Goal: Information Seeking & Learning: Learn about a topic

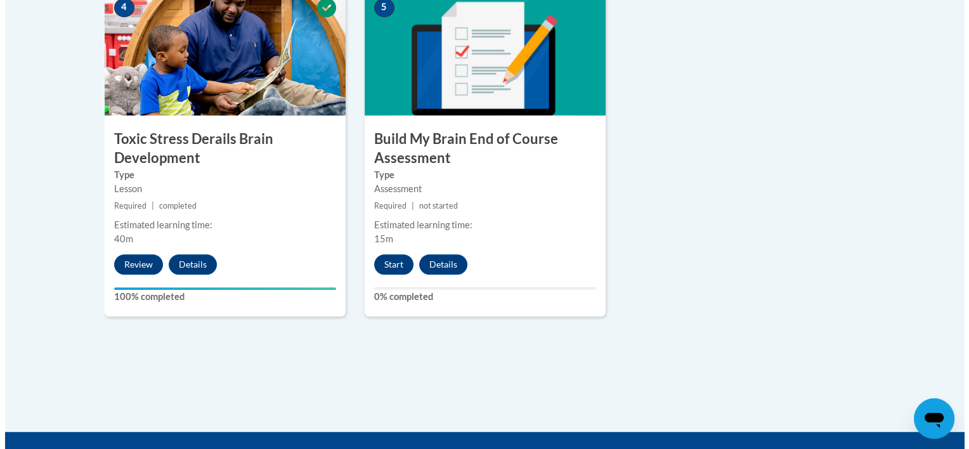
scroll to position [791, 0]
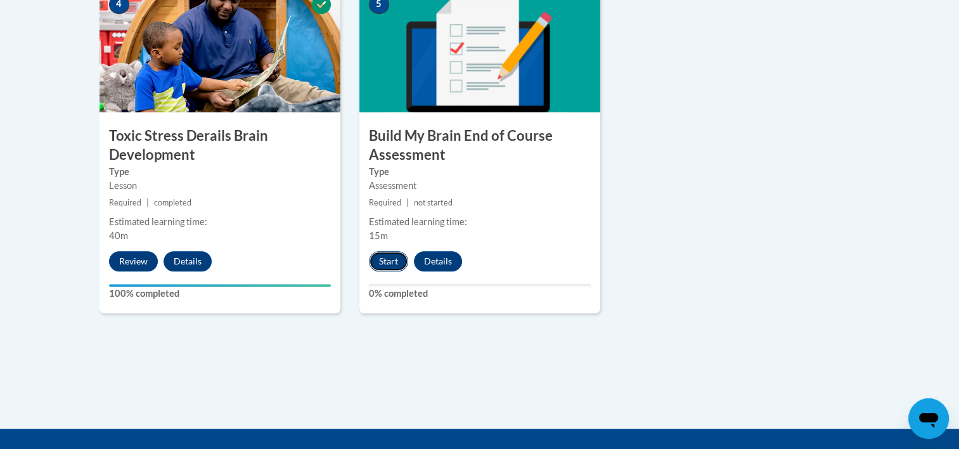
click at [392, 266] on button "Start" at bounding box center [388, 261] width 39 height 20
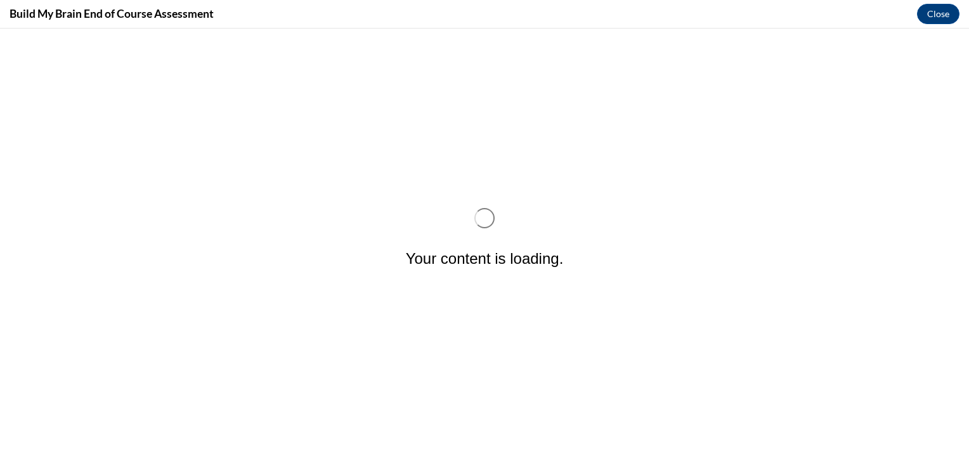
scroll to position [0, 0]
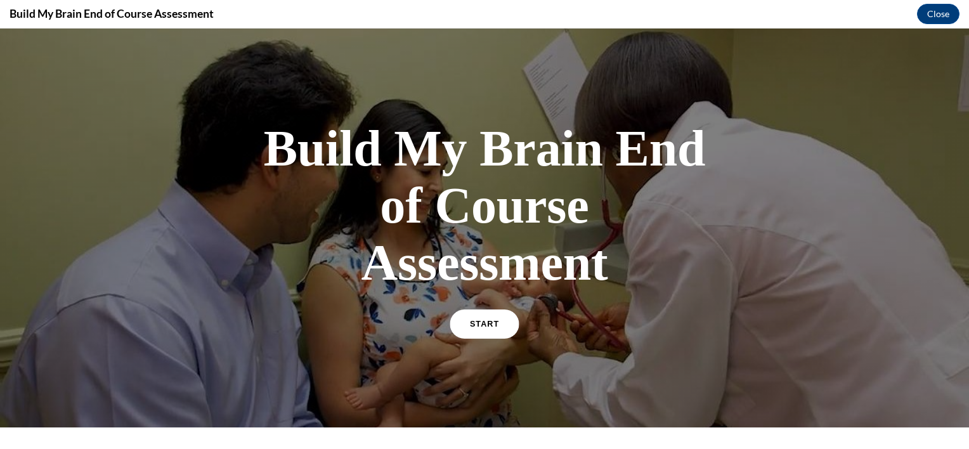
click at [473, 326] on span "START" at bounding box center [484, 325] width 29 height 10
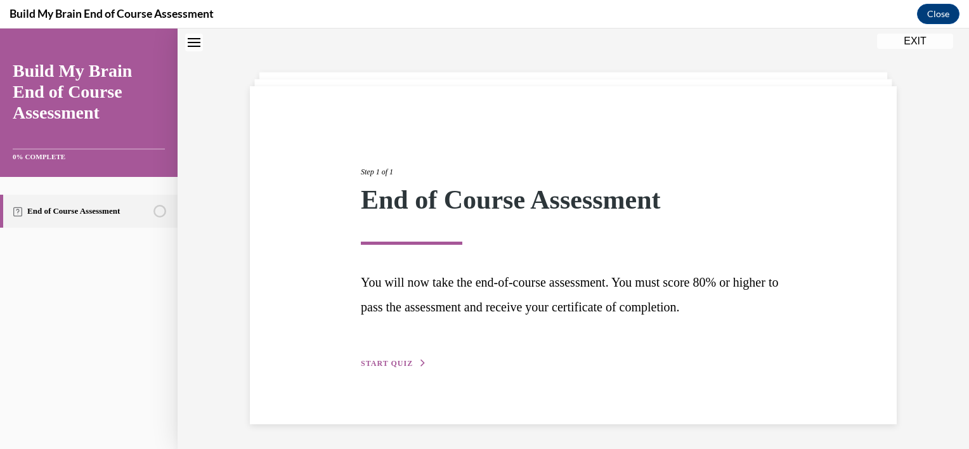
scroll to position [40, 0]
click at [384, 360] on span "START QUIZ" at bounding box center [387, 362] width 52 height 9
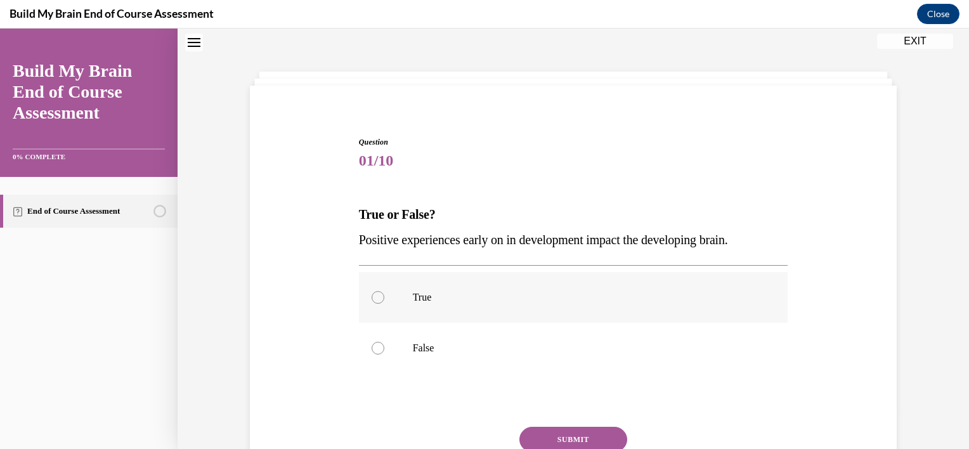
click at [373, 294] on div at bounding box center [378, 297] width 13 height 13
click at [373, 294] on input "True" at bounding box center [378, 297] width 13 height 13
radio input "true"
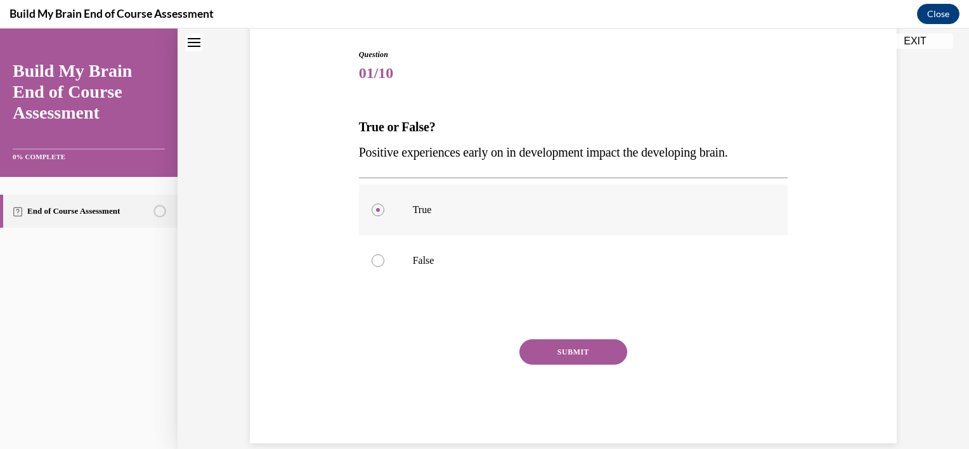
scroll to position [129, 0]
click at [571, 349] on button "SUBMIT" at bounding box center [573, 349] width 108 height 25
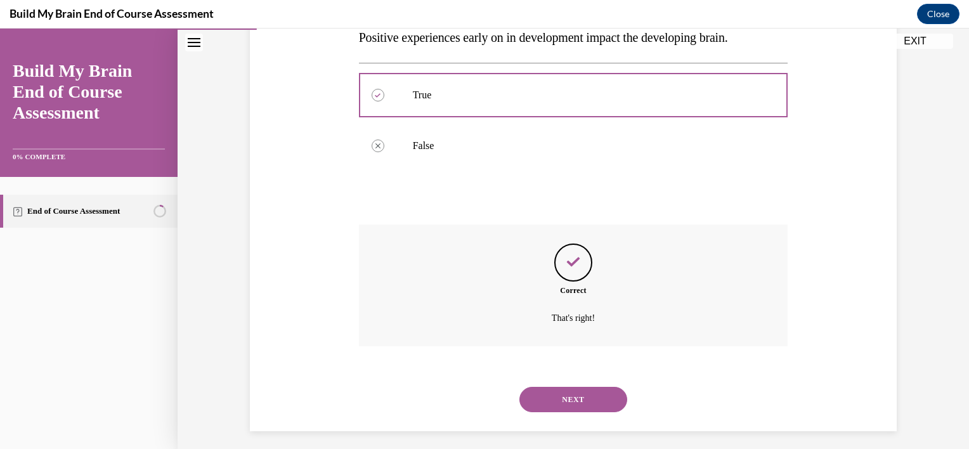
scroll to position [249, 0]
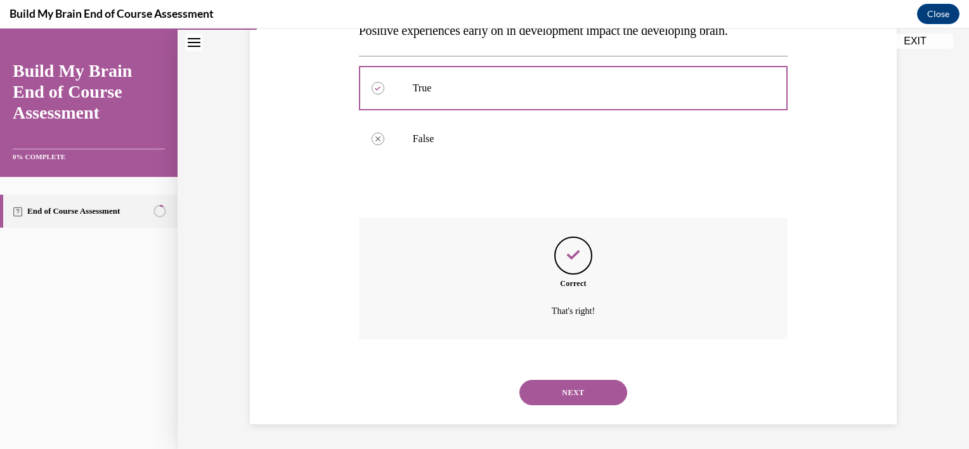
click at [565, 383] on button "NEXT" at bounding box center [573, 392] width 108 height 25
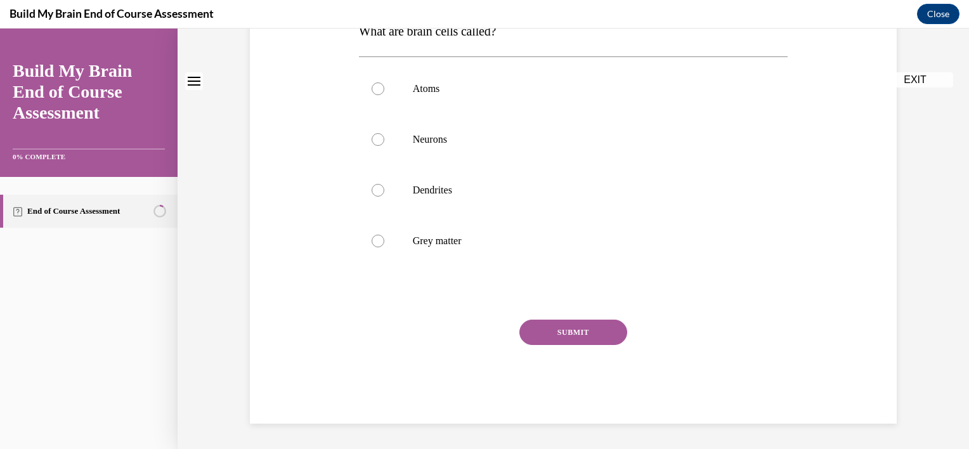
scroll to position [0, 0]
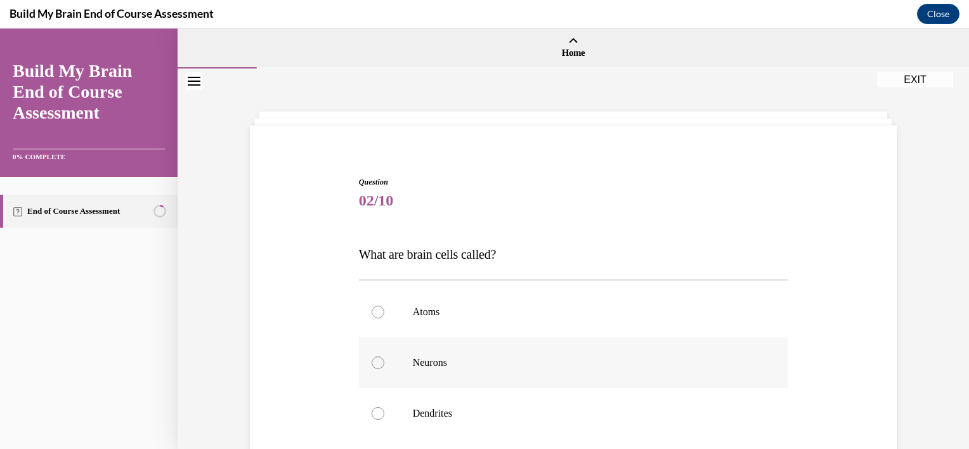
click at [374, 360] on div at bounding box center [378, 362] width 13 height 13
click at [374, 360] on input "Neurons" at bounding box center [378, 362] width 13 height 13
radio input "true"
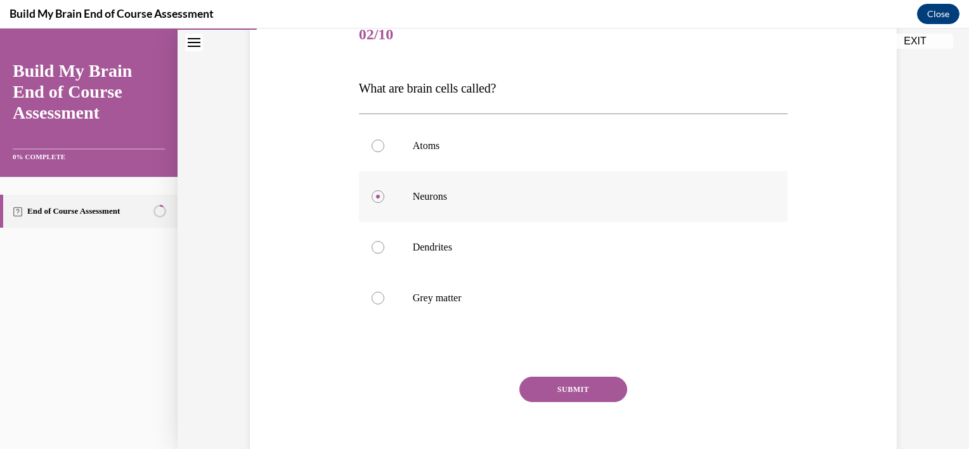
scroll to position [170, 0]
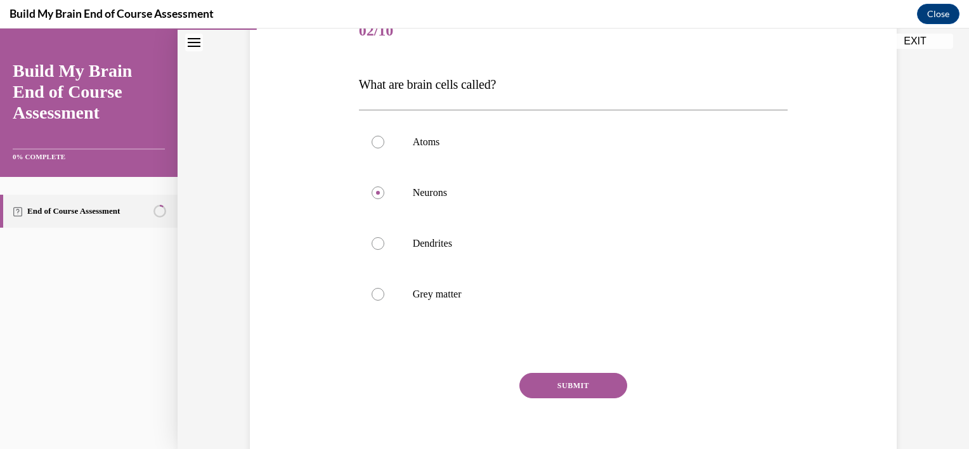
click at [573, 386] on button "SUBMIT" at bounding box center [573, 385] width 108 height 25
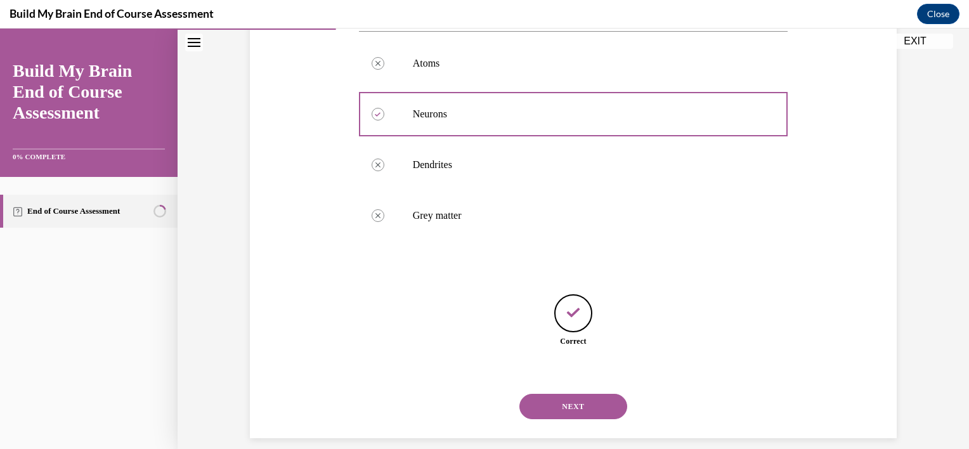
scroll to position [263, 0]
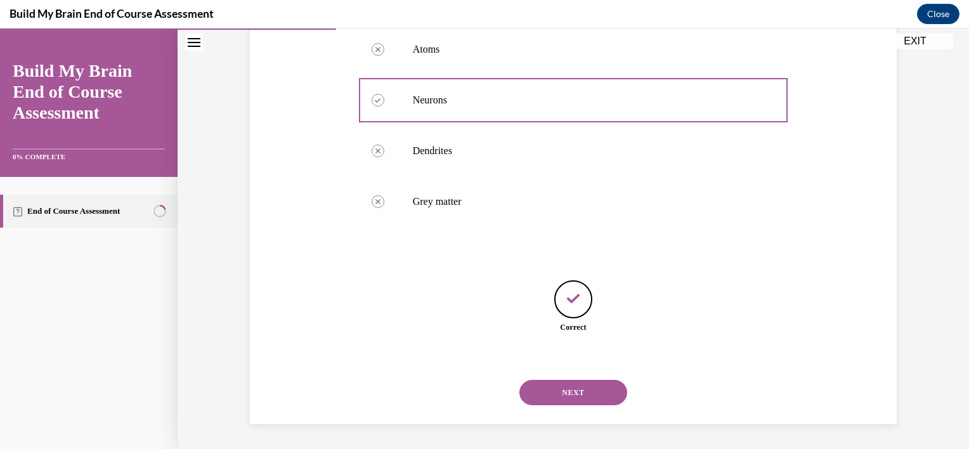
click at [573, 386] on button "NEXT" at bounding box center [573, 392] width 108 height 25
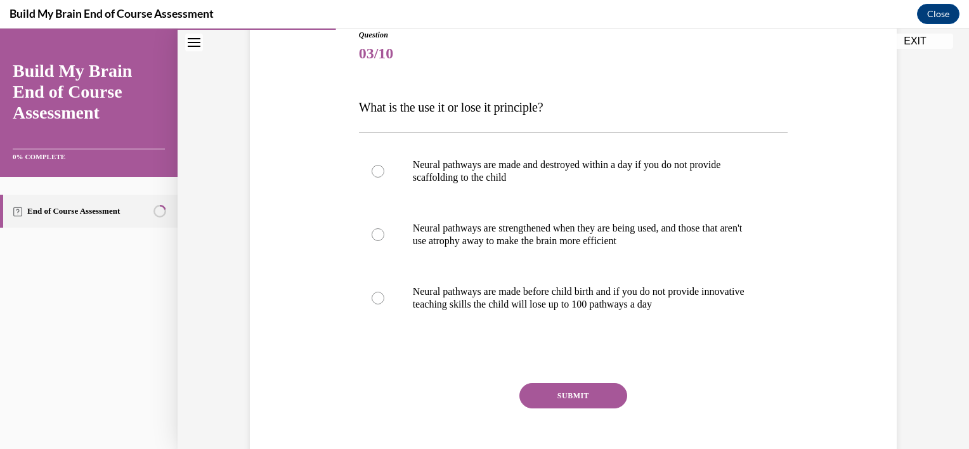
scroll to position [147, 0]
click at [372, 233] on div at bounding box center [378, 234] width 13 height 13
click at [372, 233] on input "Neural pathways are strengthened when they are being used, and those that aren'…" at bounding box center [378, 234] width 13 height 13
radio input "true"
click at [563, 391] on button "SUBMIT" at bounding box center [573, 395] width 108 height 25
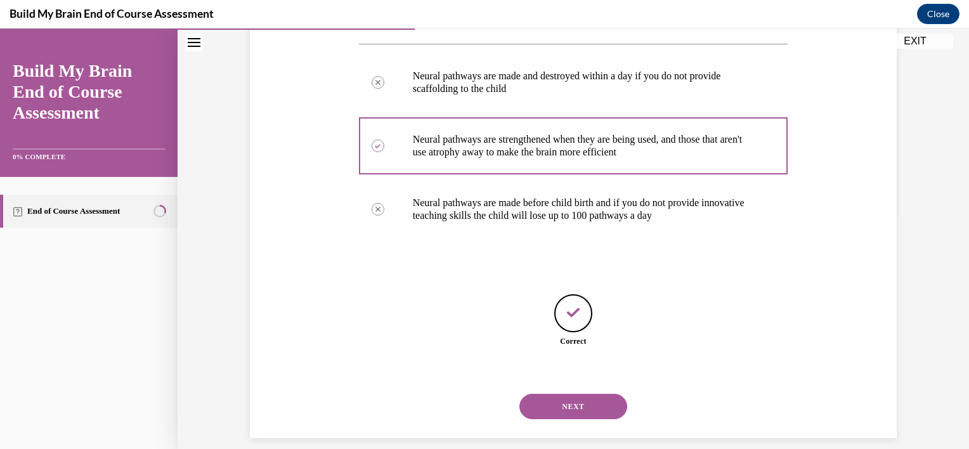
scroll to position [250, 0]
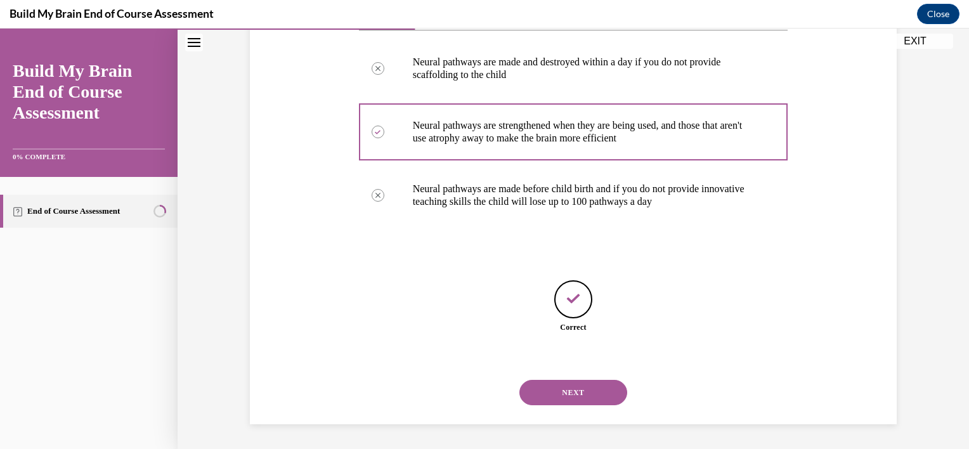
click at [563, 391] on button "NEXT" at bounding box center [573, 392] width 108 height 25
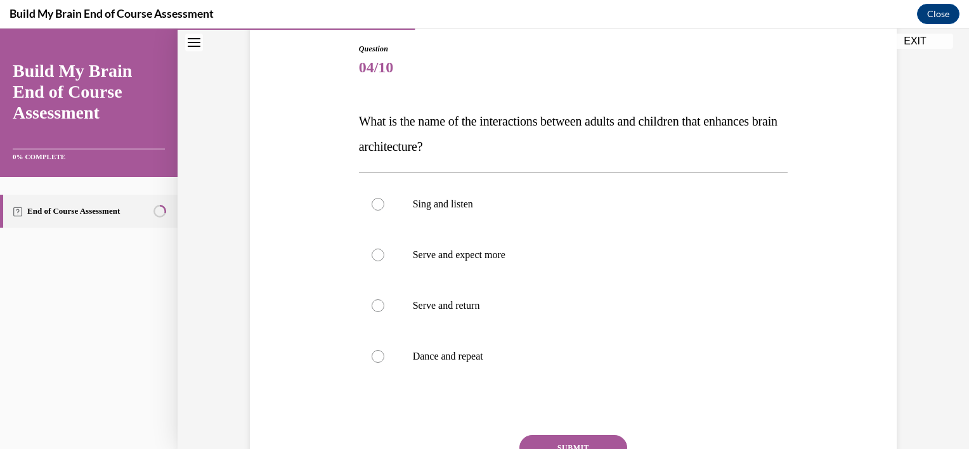
scroll to position [143, 0]
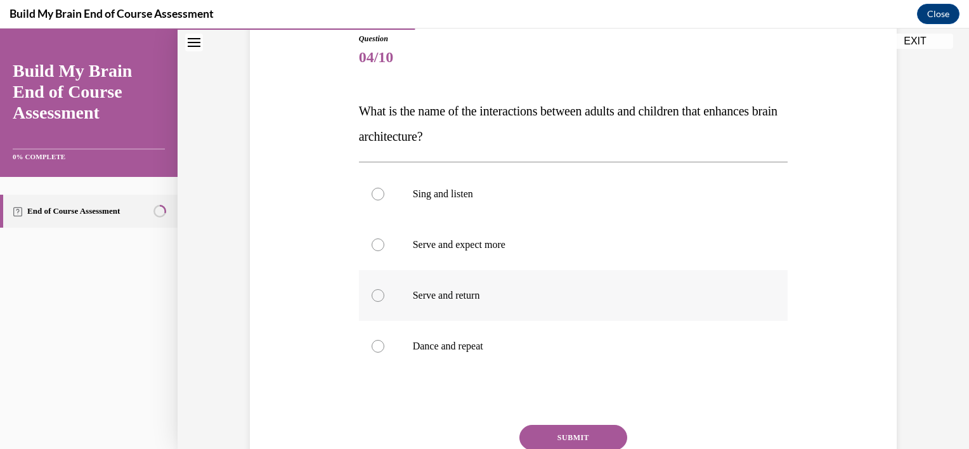
click at [372, 290] on div at bounding box center [378, 295] width 13 height 13
click at [372, 290] on input "Serve and return" at bounding box center [378, 295] width 13 height 13
radio input "true"
click at [569, 436] on button "SUBMIT" at bounding box center [573, 437] width 108 height 25
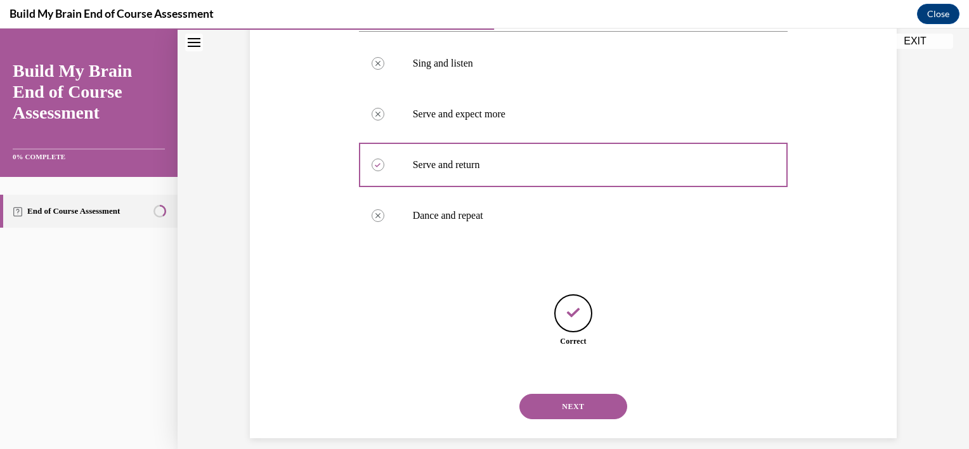
scroll to position [288, 0]
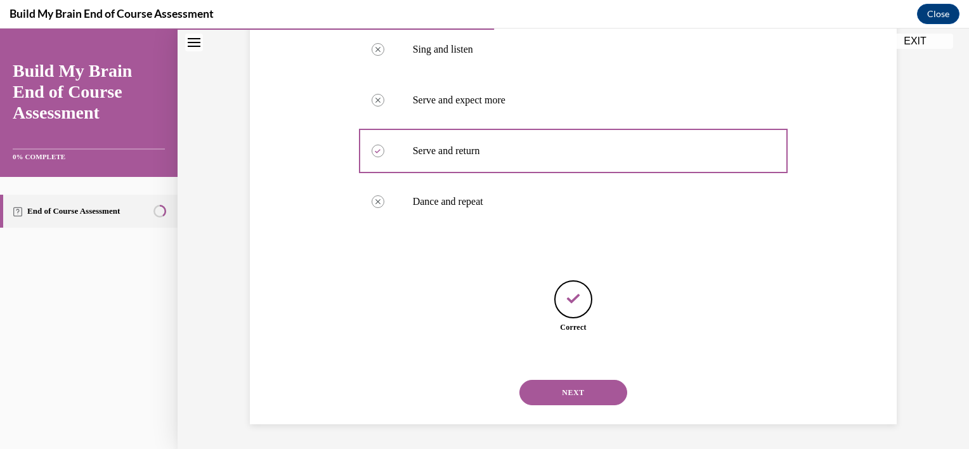
click at [550, 389] on button "NEXT" at bounding box center [573, 392] width 108 height 25
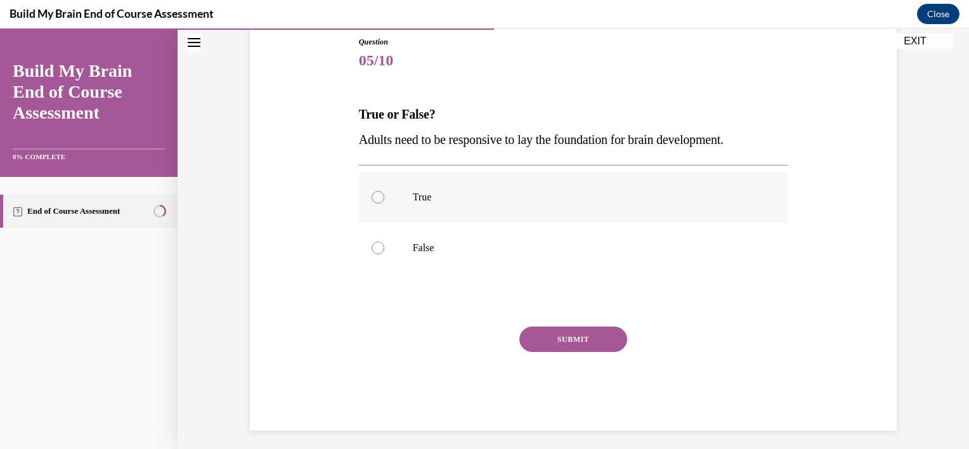
click at [372, 200] on div at bounding box center [378, 197] width 13 height 13
click at [372, 200] on input "True" at bounding box center [378, 197] width 13 height 13
radio input "true"
click at [568, 327] on button "SUBMIT" at bounding box center [573, 339] width 108 height 25
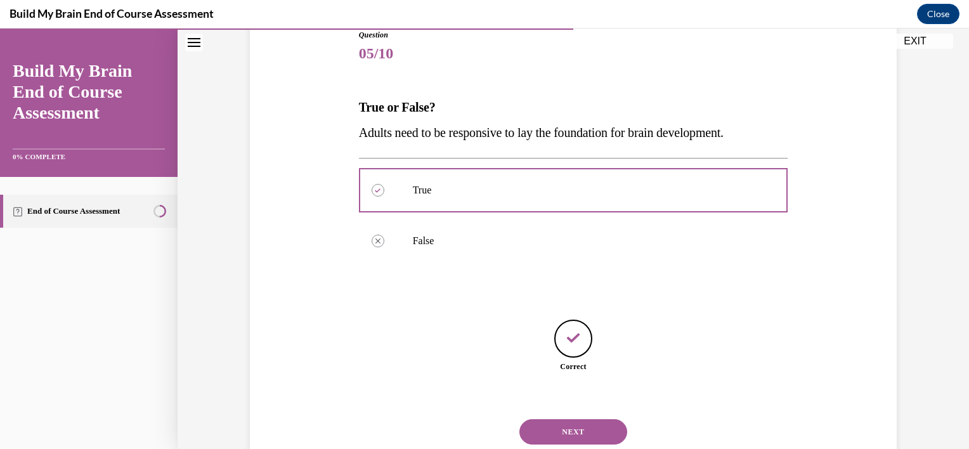
scroll to position [186, 0]
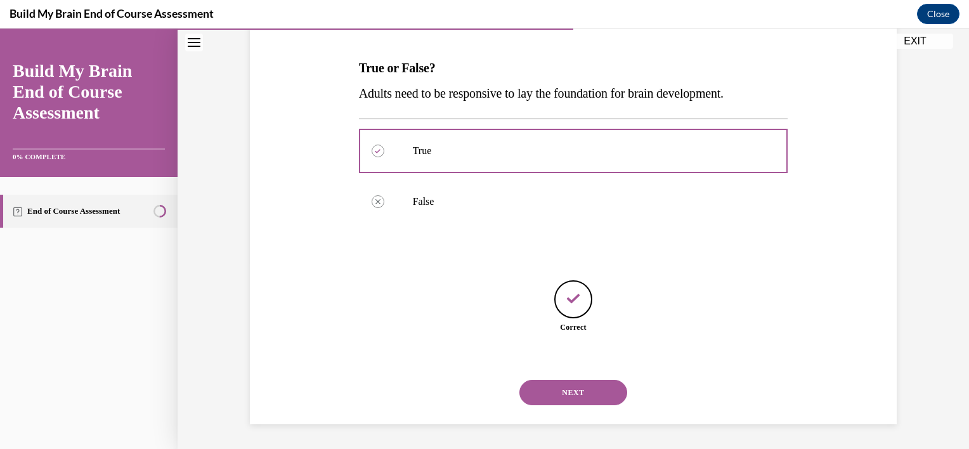
click at [559, 386] on button "NEXT" at bounding box center [573, 392] width 108 height 25
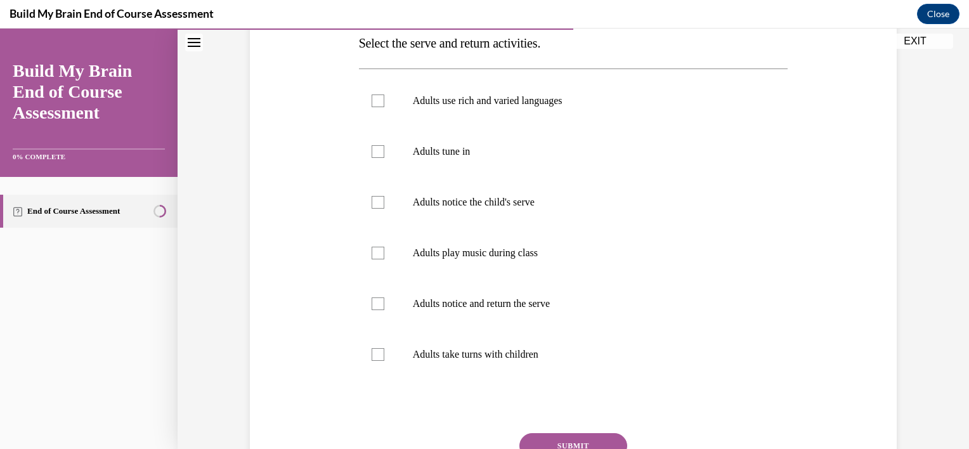
scroll to position [210, 0]
click at [372, 103] on div at bounding box center [378, 102] width 13 height 13
click at [372, 103] on input "Adults use rich and varied languages" at bounding box center [378, 102] width 13 height 13
checkbox input "true"
click at [375, 157] on div at bounding box center [378, 152] width 13 height 13
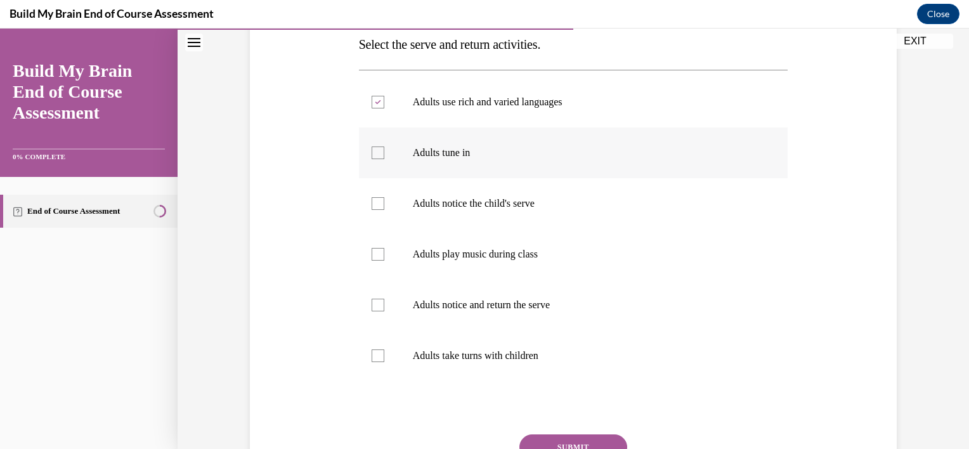
click at [375, 157] on input "Adults tune in" at bounding box center [378, 152] width 13 height 13
checkbox input "true"
click at [372, 205] on div at bounding box center [378, 203] width 13 height 13
click at [372, 205] on input "Adults notice the child's serve" at bounding box center [378, 203] width 13 height 13
checkbox input "true"
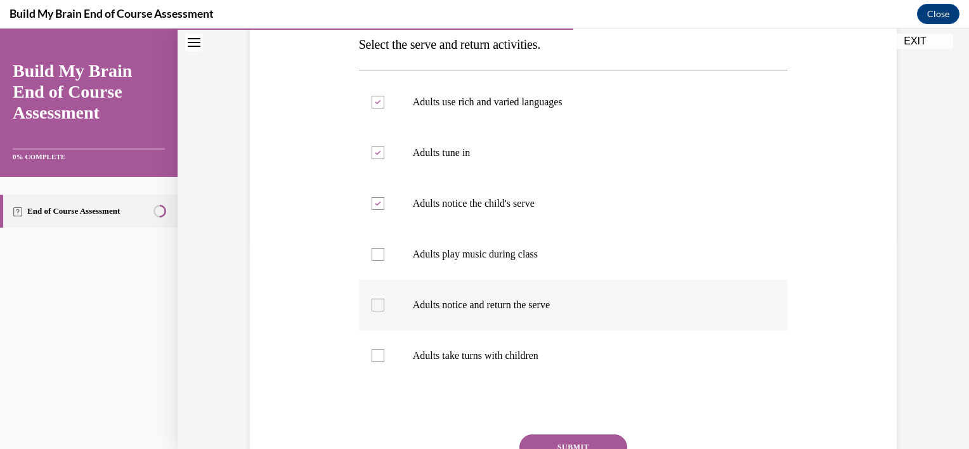
click at [372, 304] on div at bounding box center [378, 305] width 13 height 13
click at [372, 304] on input "Adults notice and return the serve" at bounding box center [378, 305] width 13 height 13
checkbox input "true"
click at [372, 356] on div at bounding box center [378, 355] width 13 height 13
click at [372, 356] on input "Adults take turns with children" at bounding box center [378, 355] width 13 height 13
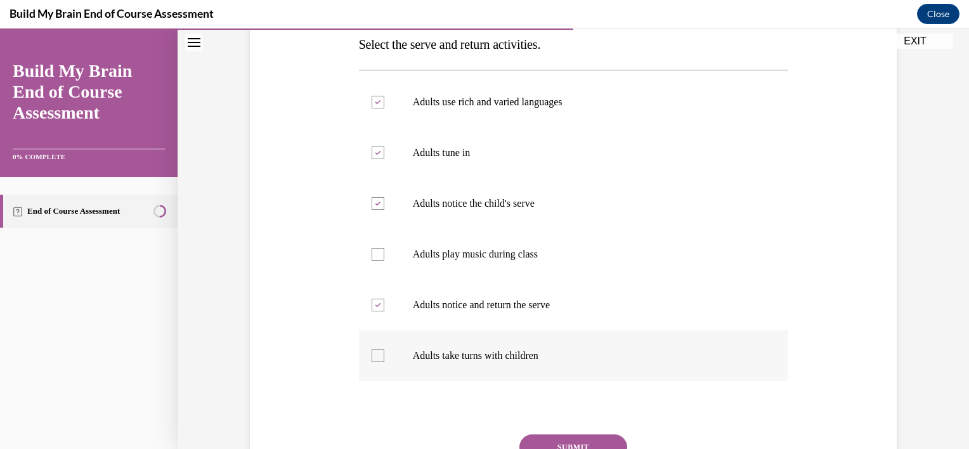
checkbox input "true"
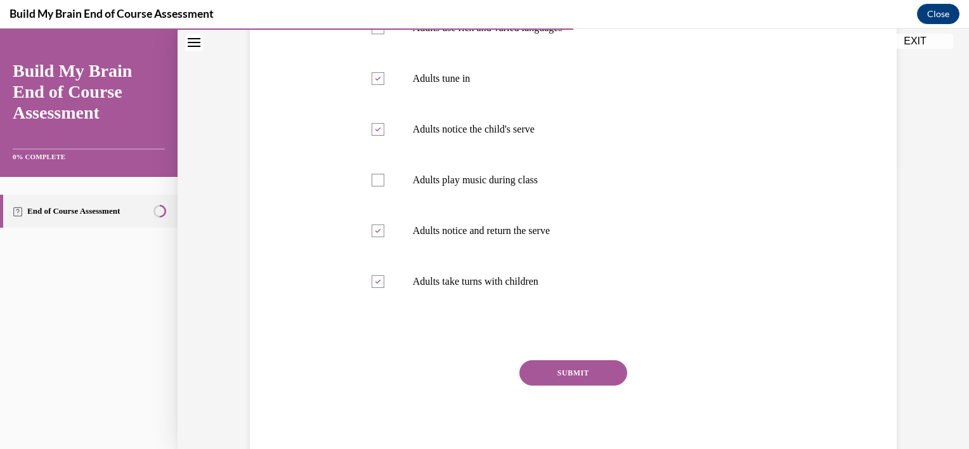
scroll to position [284, 0]
click at [556, 368] on button "SUBMIT" at bounding box center [573, 372] width 108 height 25
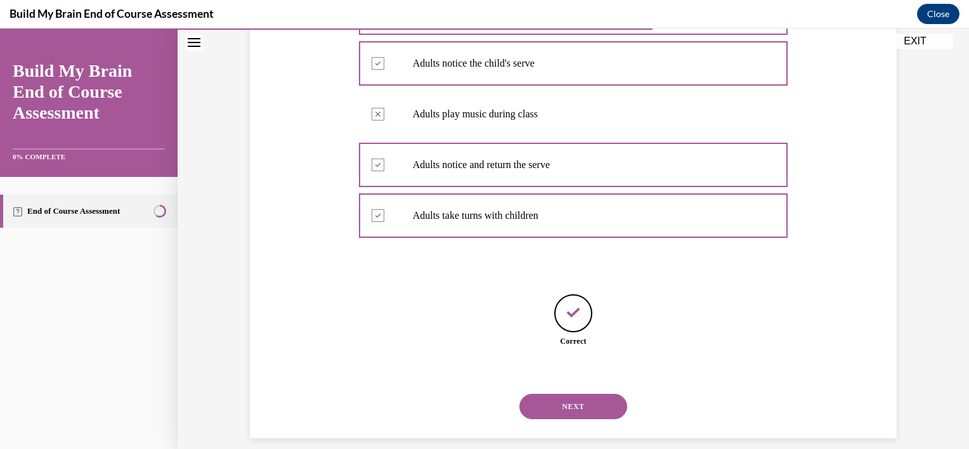
scroll to position [364, 0]
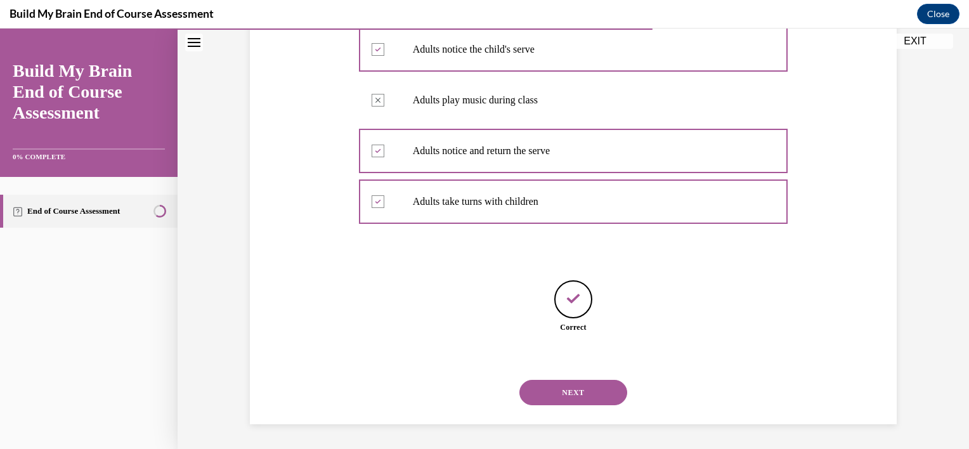
click at [563, 391] on button "NEXT" at bounding box center [573, 392] width 108 height 25
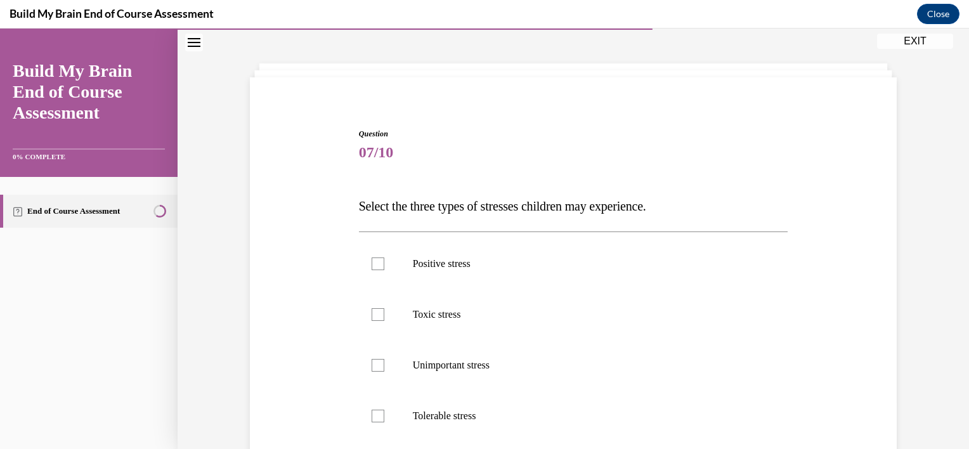
scroll to position [48, 0]
click at [372, 261] on div at bounding box center [378, 263] width 13 height 13
click at [372, 261] on input "Positive stress" at bounding box center [378, 263] width 13 height 13
checkbox input "true"
click at [372, 311] on div at bounding box center [378, 314] width 13 height 13
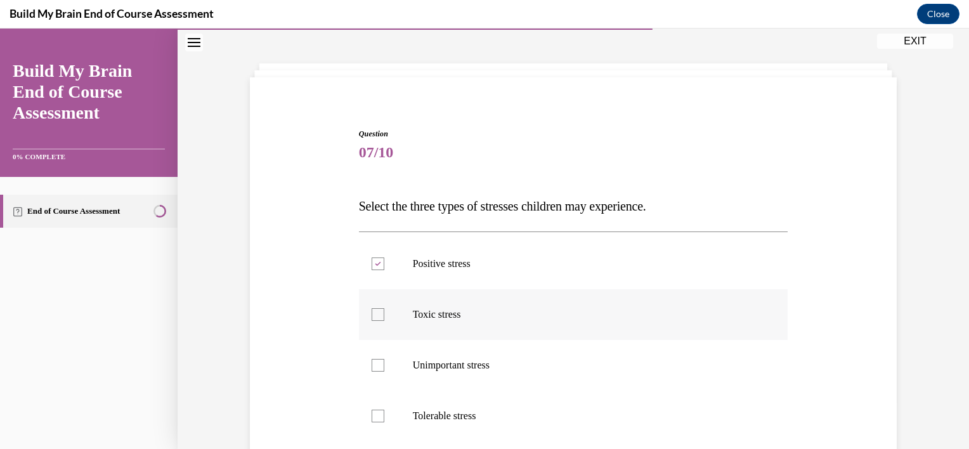
click at [372, 311] on input "Toxic stress" at bounding box center [378, 314] width 13 height 13
checkbox input "true"
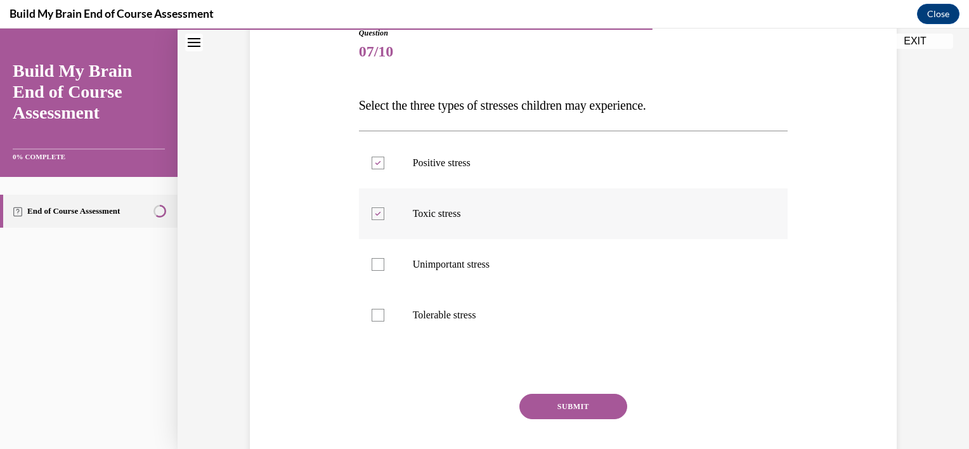
scroll to position [155, 0]
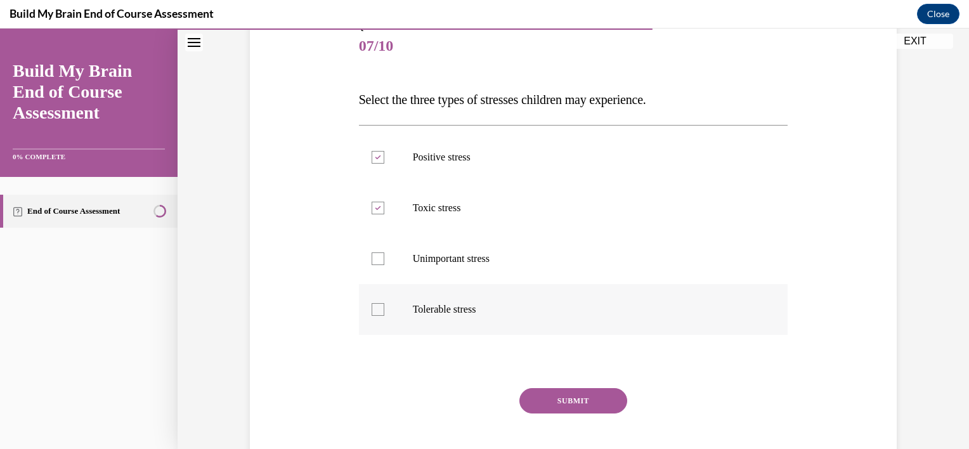
click at [372, 308] on div at bounding box center [378, 309] width 13 height 13
click at [372, 308] on input "Tolerable stress" at bounding box center [378, 309] width 13 height 13
checkbox input "true"
click at [590, 394] on button "SUBMIT" at bounding box center [573, 400] width 108 height 25
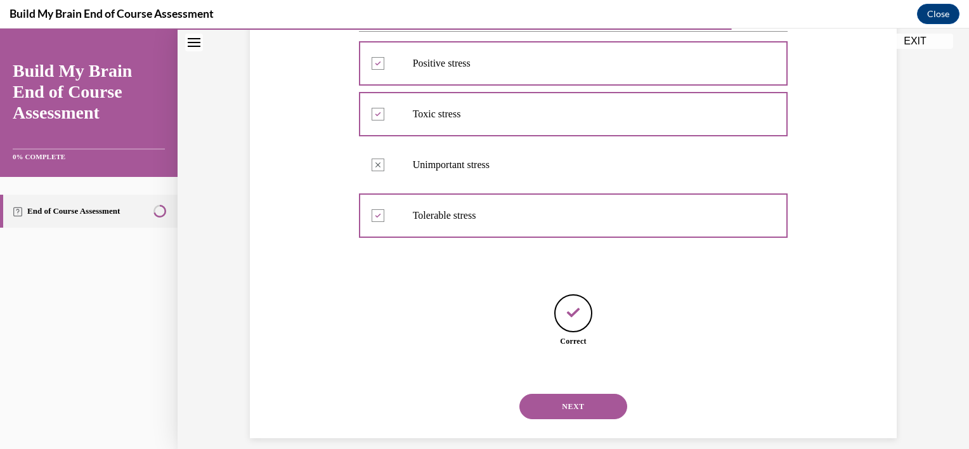
scroll to position [263, 0]
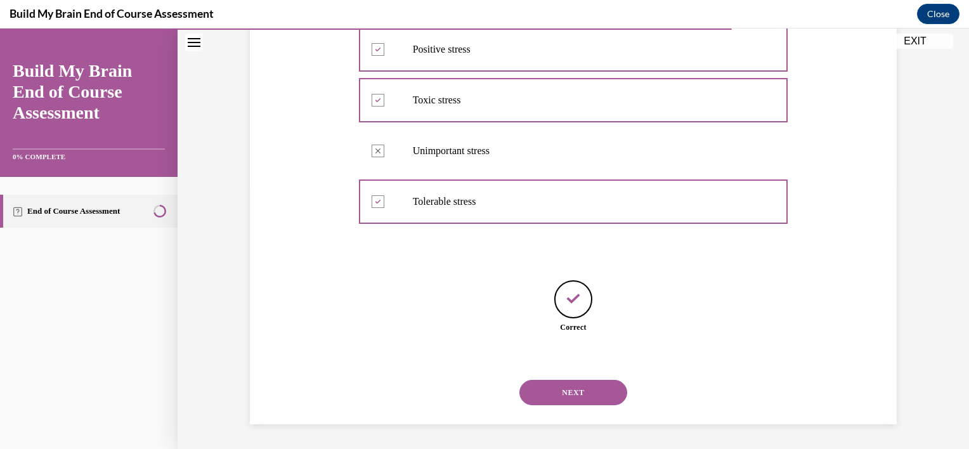
drag, startPoint x: 590, startPoint y: 394, endPoint x: 514, endPoint y: 386, distance: 75.9
click at [514, 386] on div "NEXT" at bounding box center [573, 392] width 429 height 51
click at [524, 386] on button "NEXT" at bounding box center [573, 392] width 108 height 25
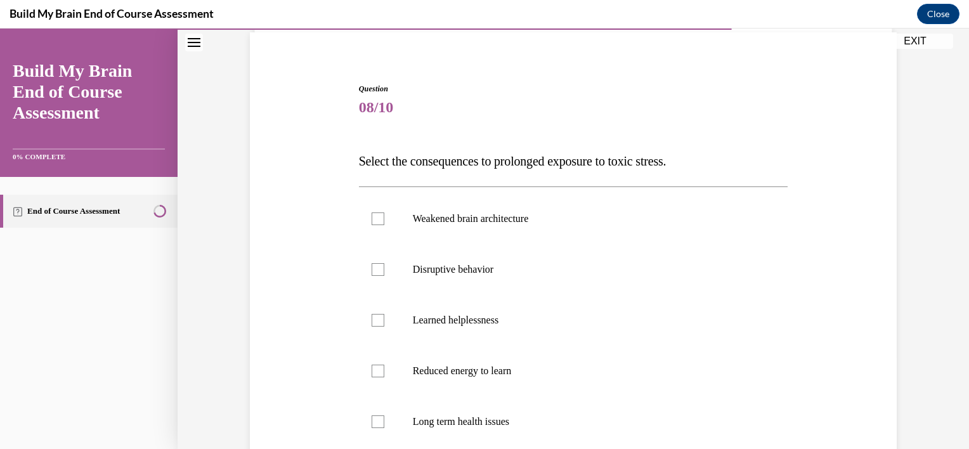
scroll to position [94, 0]
click at [372, 217] on div at bounding box center [378, 218] width 13 height 13
click at [372, 217] on input "Weakened brain architecture" at bounding box center [378, 218] width 13 height 13
checkbox input "true"
click at [372, 269] on div at bounding box center [378, 269] width 13 height 13
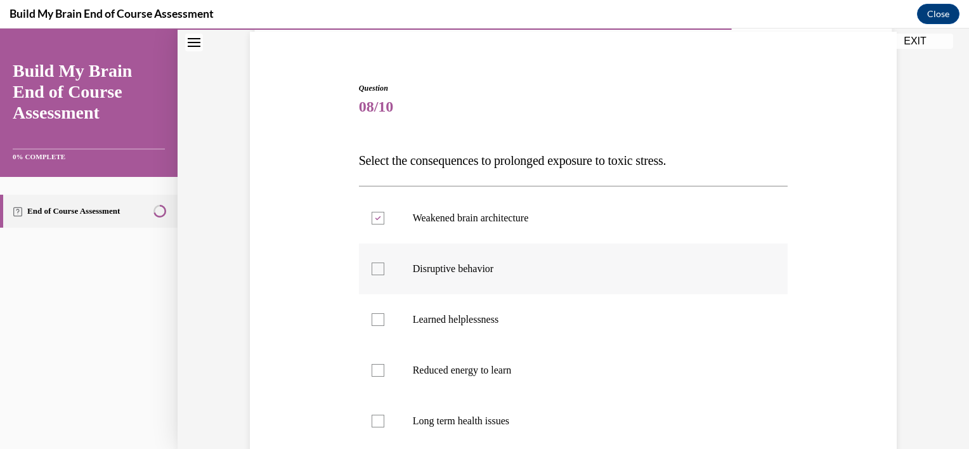
click at [372, 269] on input "Disruptive behavior" at bounding box center [378, 269] width 13 height 13
checkbox input "true"
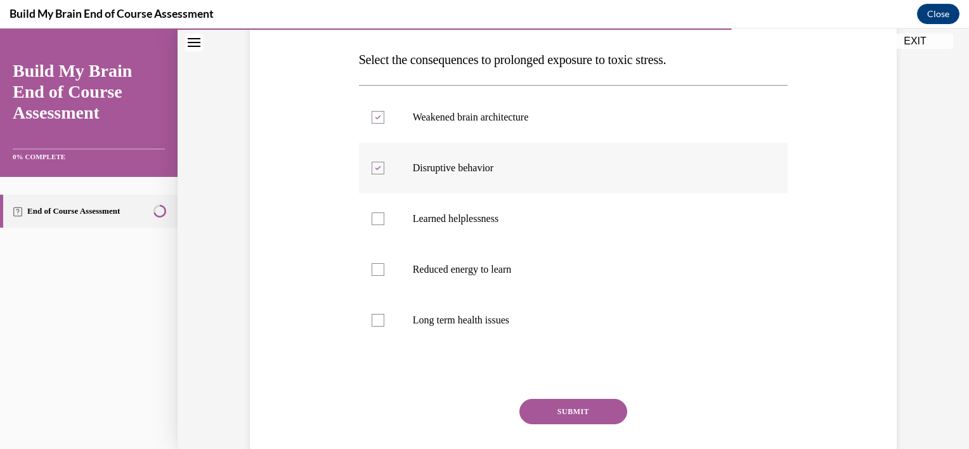
scroll to position [195, 0]
click at [365, 269] on label "Reduced energy to learn" at bounding box center [573, 268] width 429 height 51
click at [372, 269] on input "Reduced energy to learn" at bounding box center [378, 269] width 13 height 13
checkbox input "true"
click at [372, 319] on div at bounding box center [378, 319] width 13 height 13
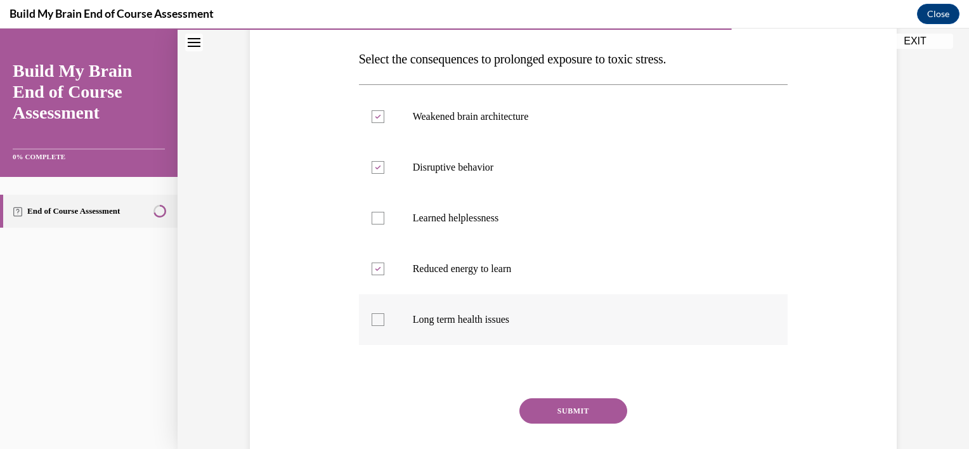
click at [372, 319] on input "Long term health issues" at bounding box center [378, 319] width 13 height 13
checkbox input "true"
click at [373, 215] on div at bounding box center [378, 218] width 13 height 13
click at [373, 215] on input "Learned helplessness" at bounding box center [378, 218] width 13 height 13
checkbox input "true"
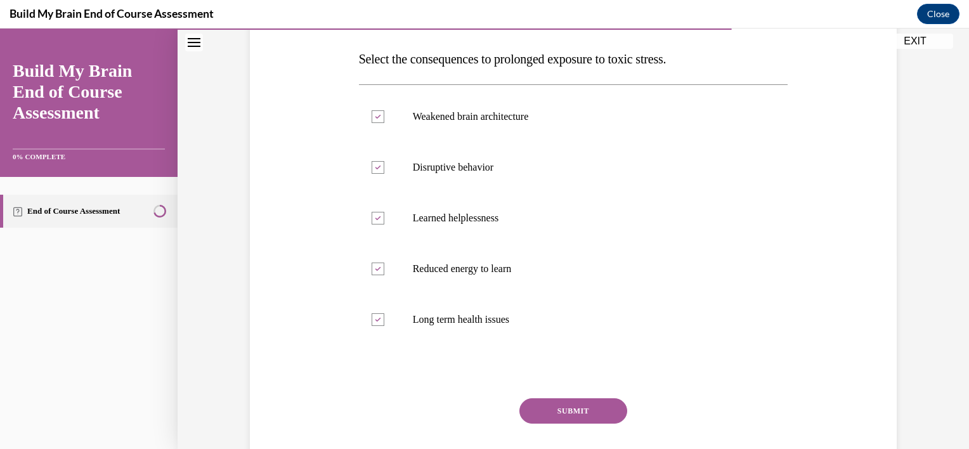
click at [586, 409] on button "SUBMIT" at bounding box center [573, 410] width 108 height 25
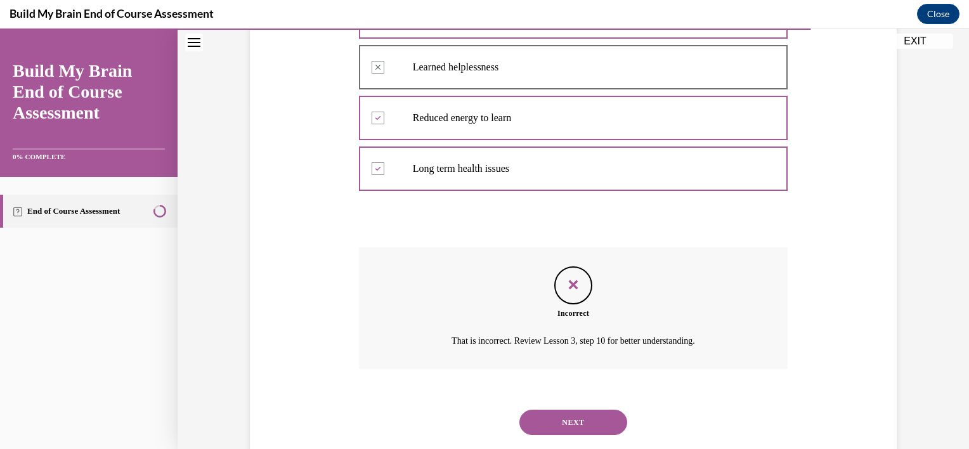
scroll to position [376, 0]
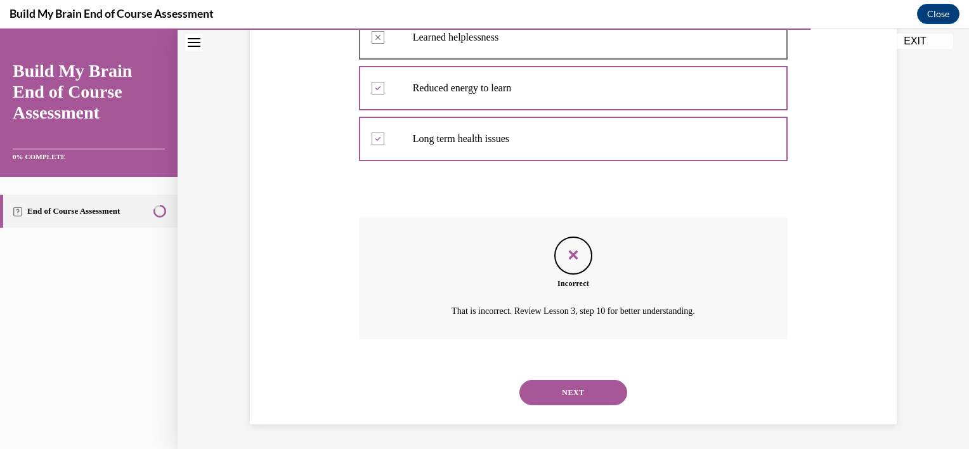
click at [579, 390] on button "NEXT" at bounding box center [573, 392] width 108 height 25
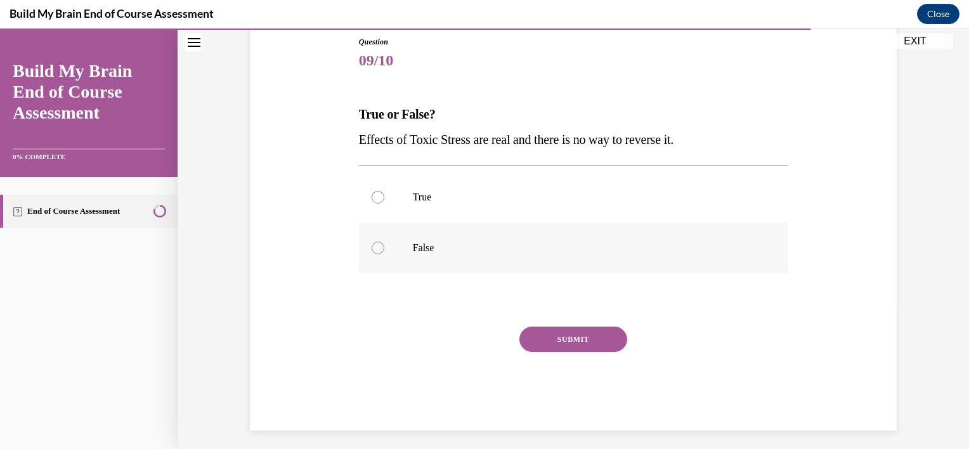
click at [375, 245] on div at bounding box center [378, 248] width 13 height 13
click at [375, 245] on input "False" at bounding box center [378, 248] width 13 height 13
radio input "true"
click at [594, 344] on button "SUBMIT" at bounding box center [573, 339] width 108 height 25
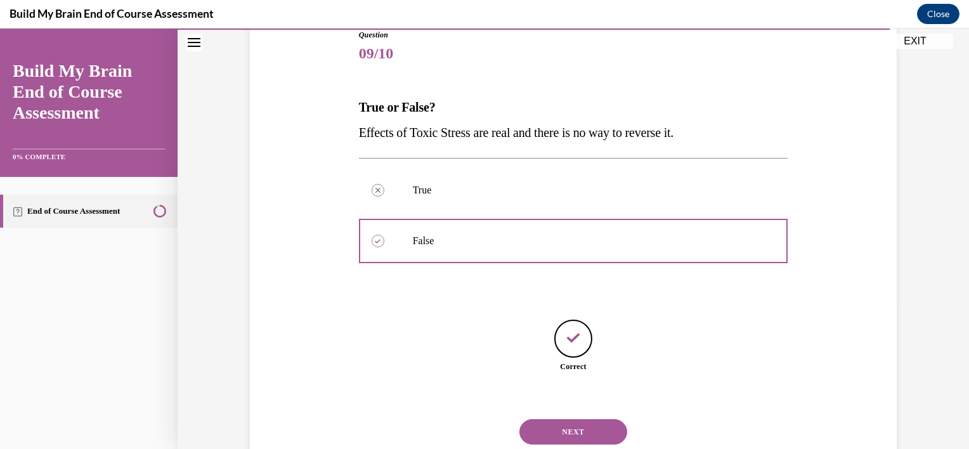
scroll to position [186, 0]
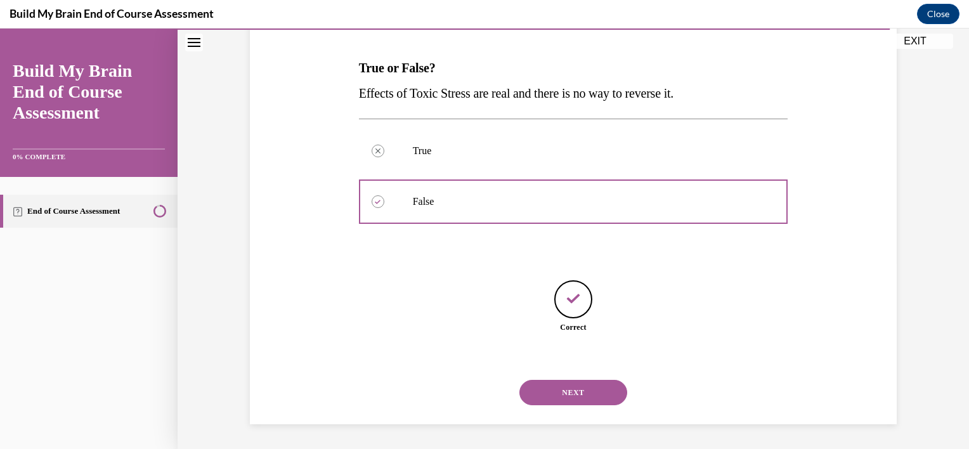
click at [576, 380] on button "NEXT" at bounding box center [573, 392] width 108 height 25
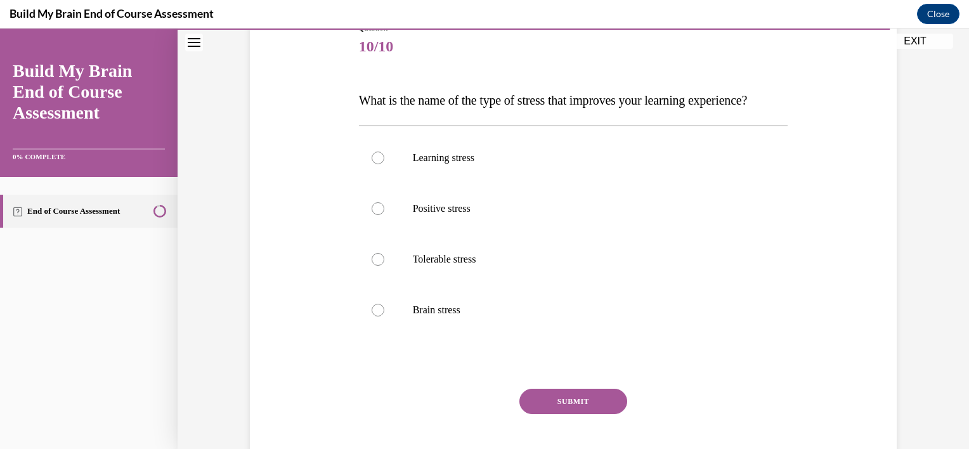
scroll to position [155, 0]
click at [372, 214] on div at bounding box center [378, 208] width 13 height 13
click at [372, 214] on input "Positive stress" at bounding box center [378, 208] width 13 height 13
radio input "true"
click at [552, 413] on button "SUBMIT" at bounding box center [573, 400] width 108 height 25
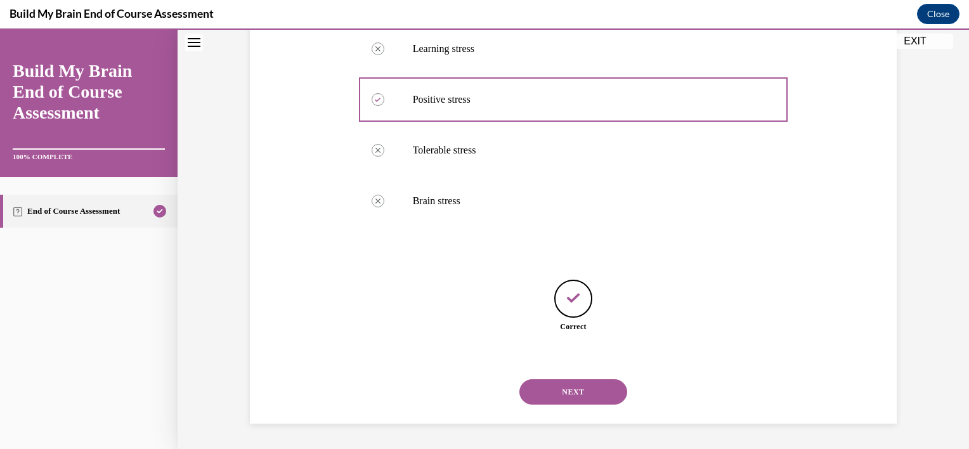
scroll to position [288, 0]
click at [553, 396] on button "NEXT" at bounding box center [573, 391] width 108 height 25
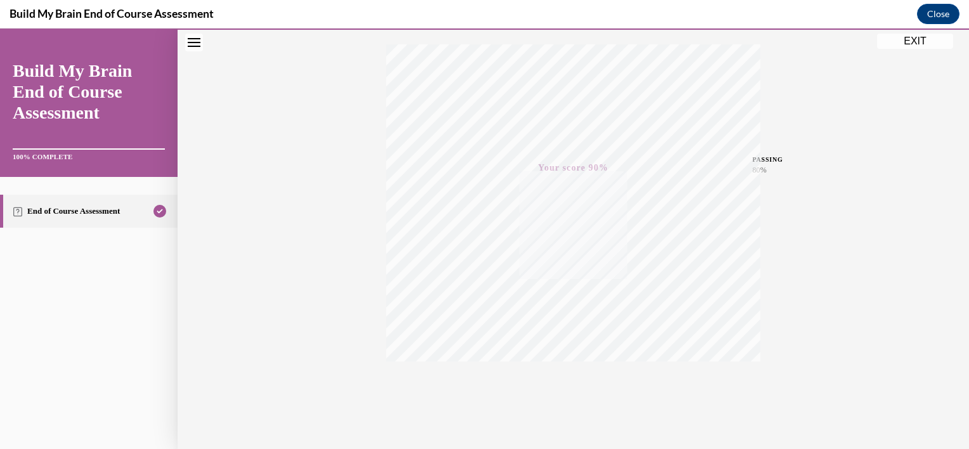
scroll to position [229, 0]
click at [930, 41] on button "EXIT" at bounding box center [915, 41] width 76 height 15
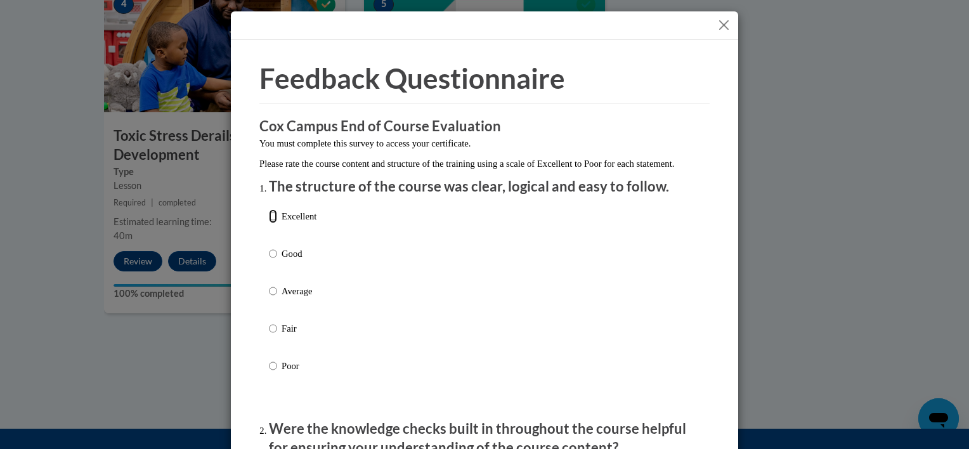
click at [269, 223] on input "Excellent" at bounding box center [273, 216] width 8 height 14
radio input "true"
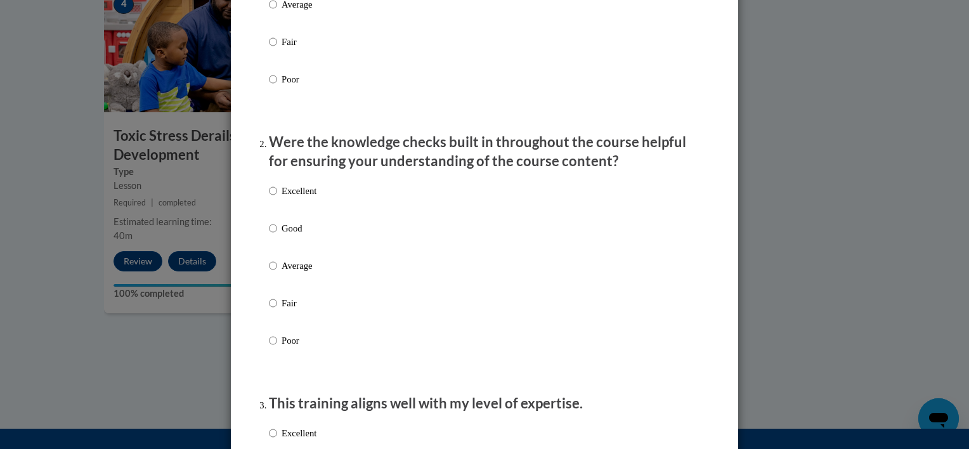
scroll to position [288, 0]
click at [269, 197] on input "Excellent" at bounding box center [273, 190] width 8 height 14
radio input "true"
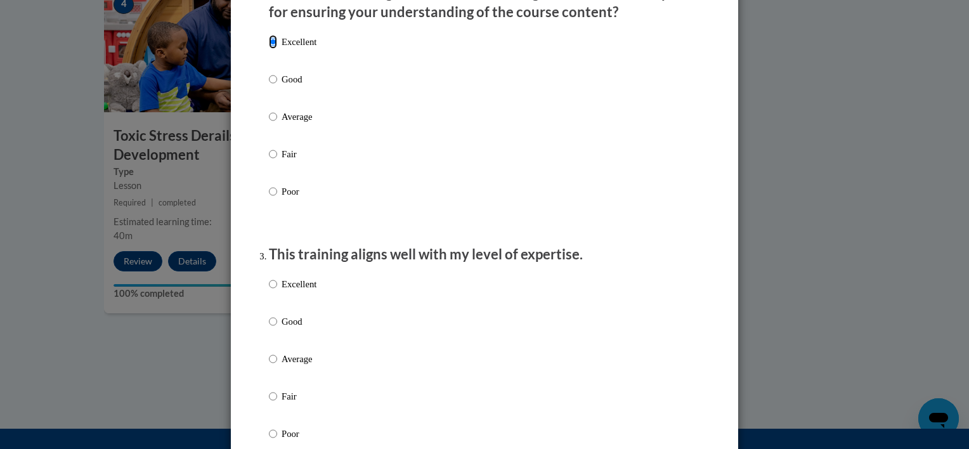
scroll to position [436, 0]
click at [269, 290] on input "Excellent" at bounding box center [273, 283] width 8 height 14
radio input "true"
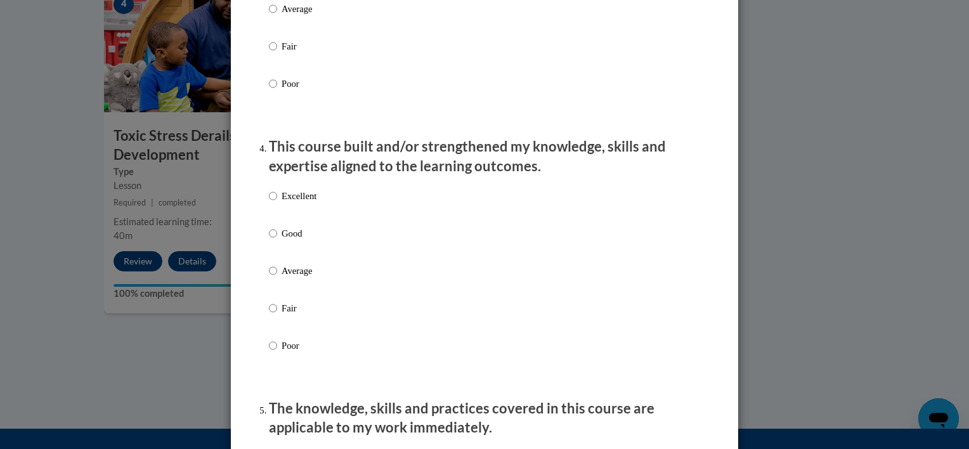
scroll to position [790, 0]
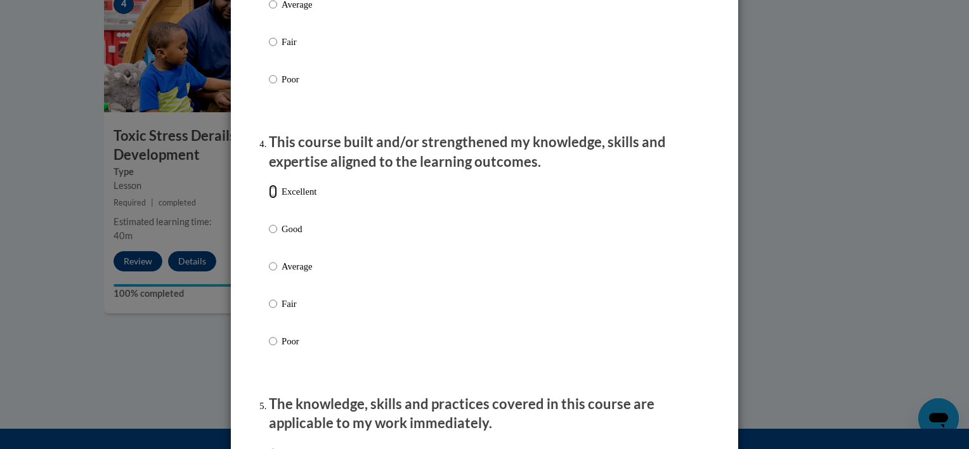
click at [270, 198] on input "Excellent" at bounding box center [273, 192] width 8 height 14
radio input "true"
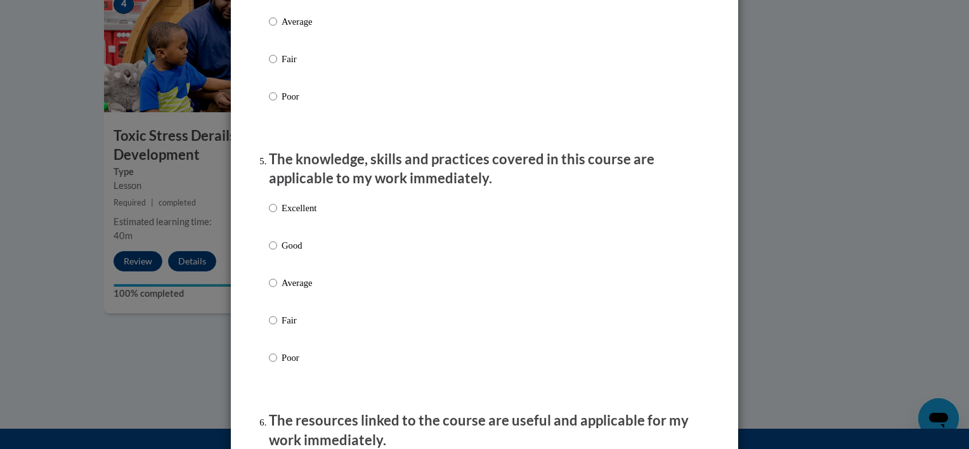
scroll to position [1040, 0]
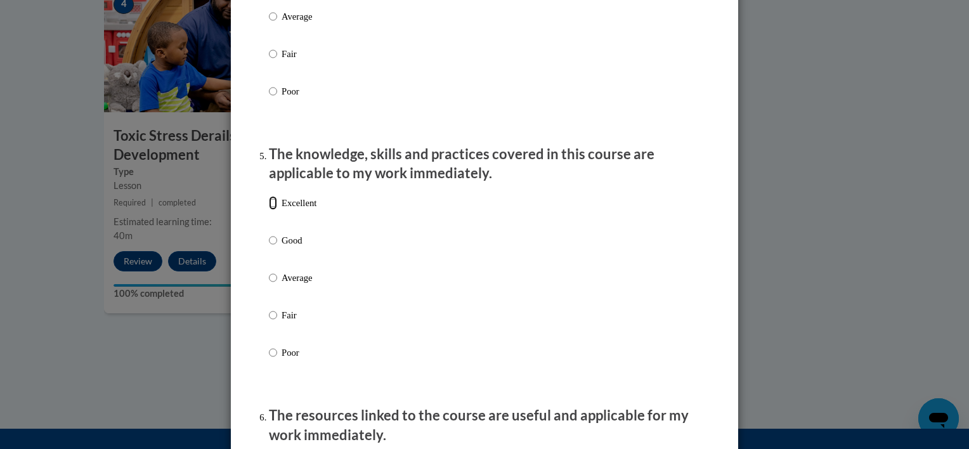
click at [269, 210] on input "Excellent" at bounding box center [273, 203] width 8 height 14
radio input "true"
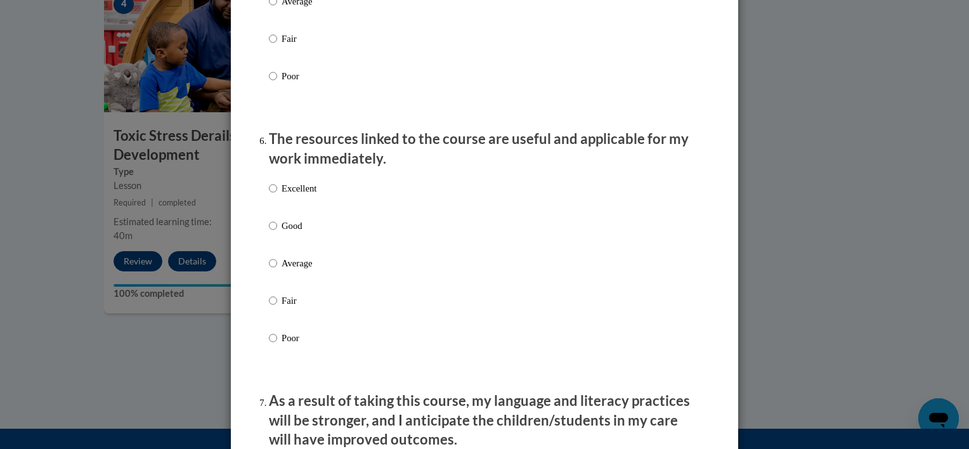
scroll to position [1316, 0]
click at [269, 195] on input "Excellent" at bounding box center [273, 188] width 8 height 14
radio input "true"
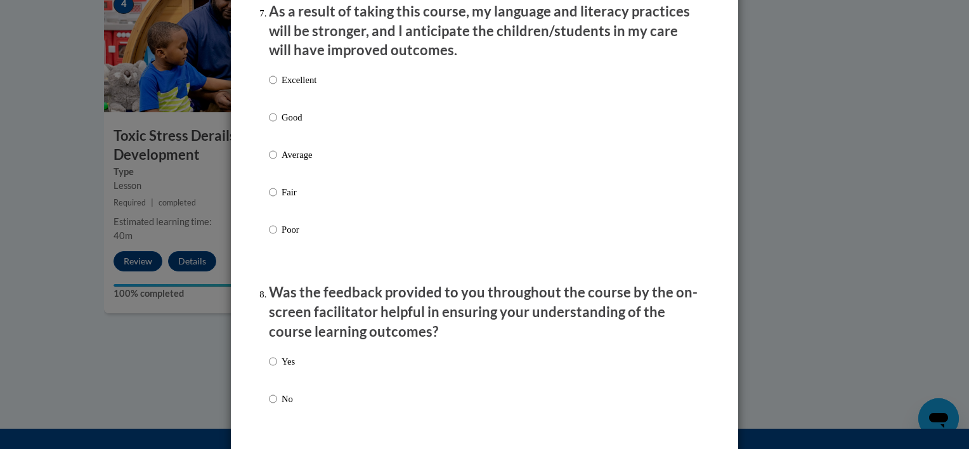
scroll to position [1709, 0]
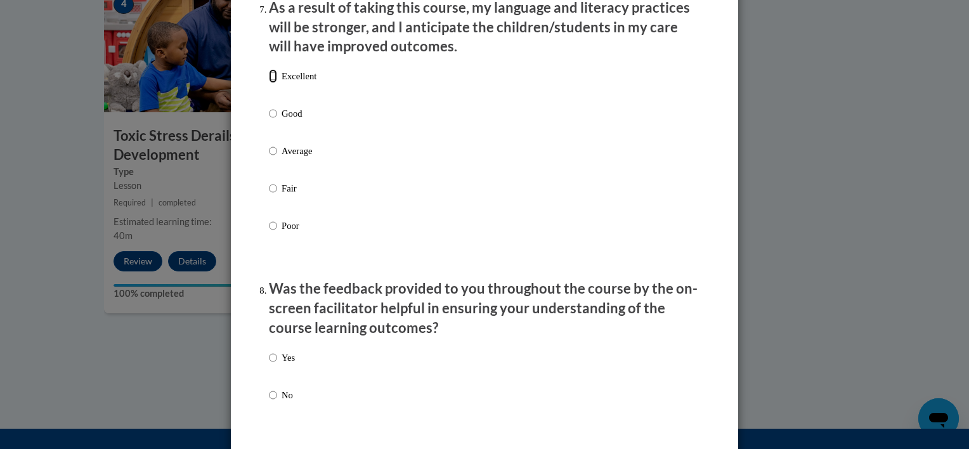
click at [269, 83] on input "Excellent" at bounding box center [273, 76] width 8 height 14
radio input "true"
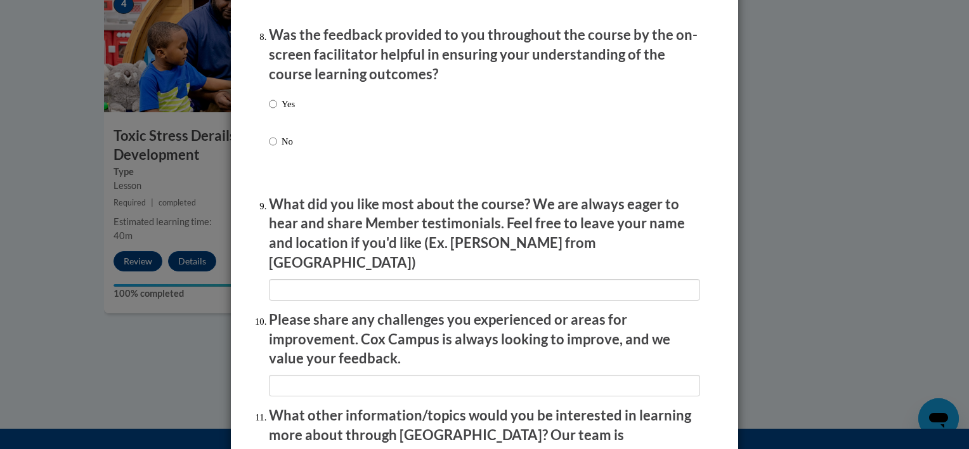
scroll to position [1958, 0]
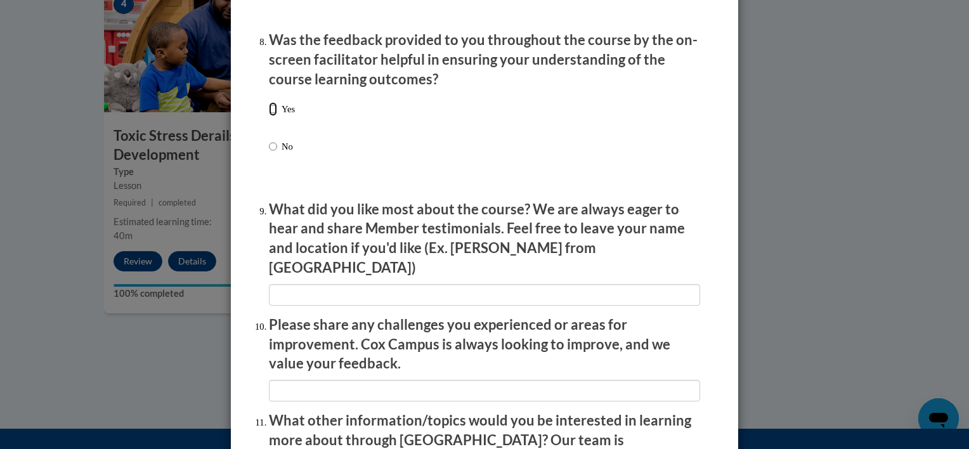
click at [269, 116] on input "Yes" at bounding box center [273, 109] width 8 height 14
radio input "true"
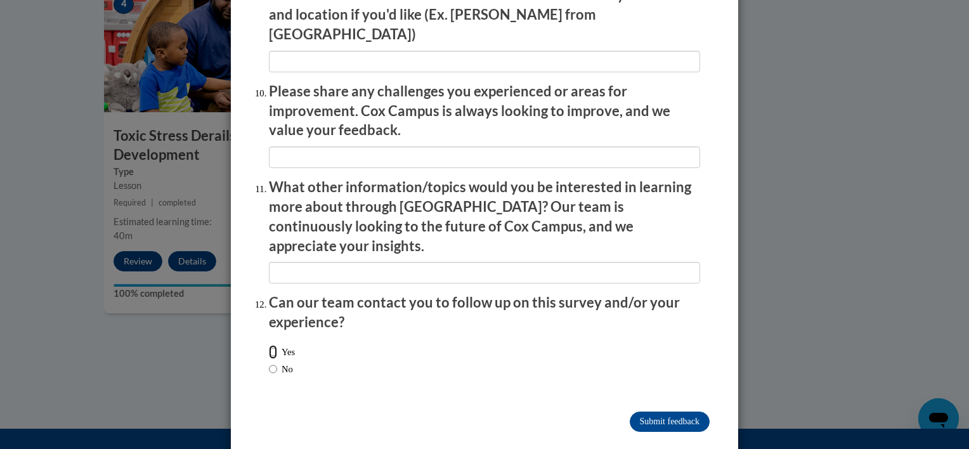
click at [269, 345] on input "Yes" at bounding box center [273, 352] width 8 height 14
radio input "true"
click at [674, 412] on input "Submit feedback" at bounding box center [670, 422] width 80 height 20
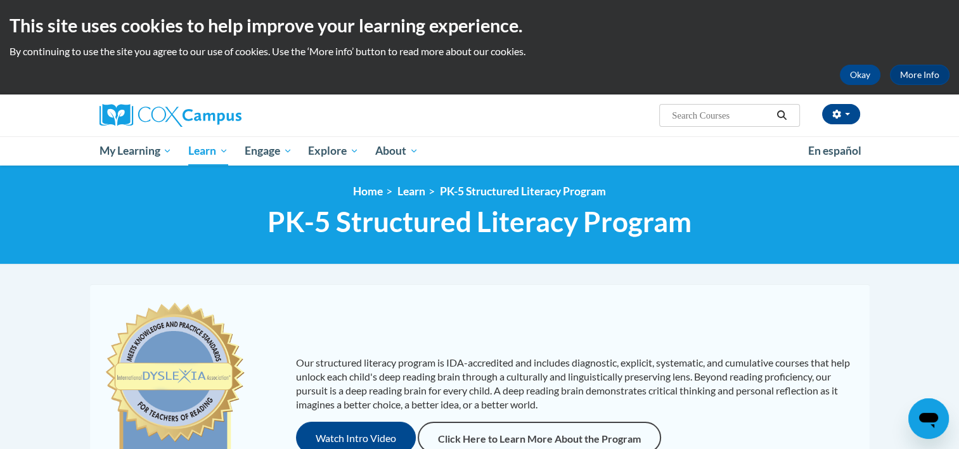
click at [712, 112] on input "Search..." at bounding box center [721, 115] width 101 height 15
type input "literacy"
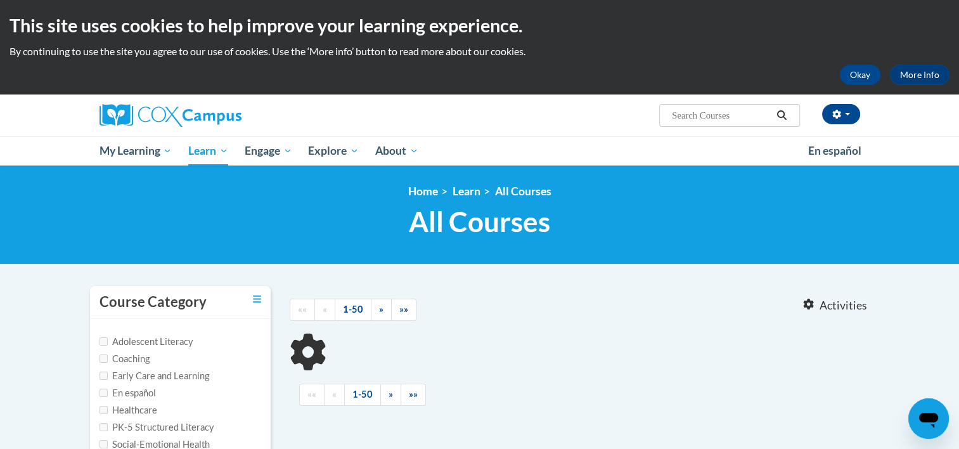
type input "literacy"
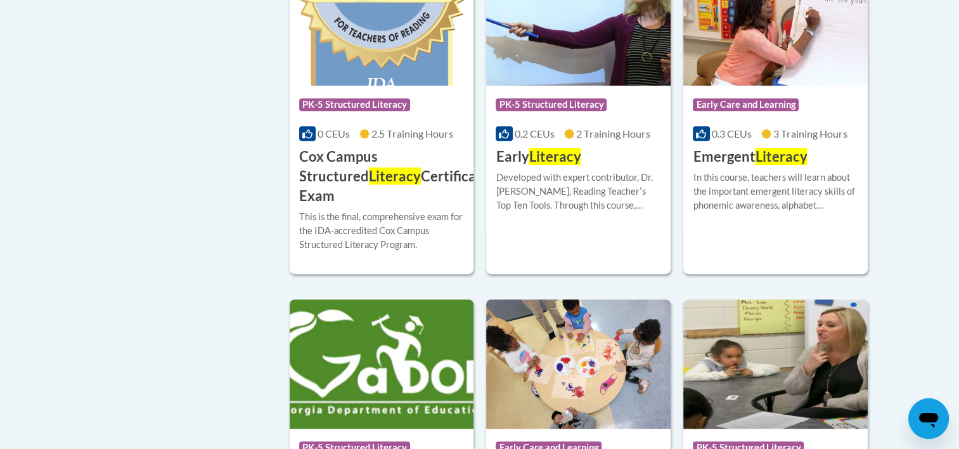
scroll to position [713, 0]
click at [602, 197] on div "Developed with expert contributor, Dr. Deborah Glaser, Reading Teacherʹs Top Te…" at bounding box center [578, 191] width 165 height 42
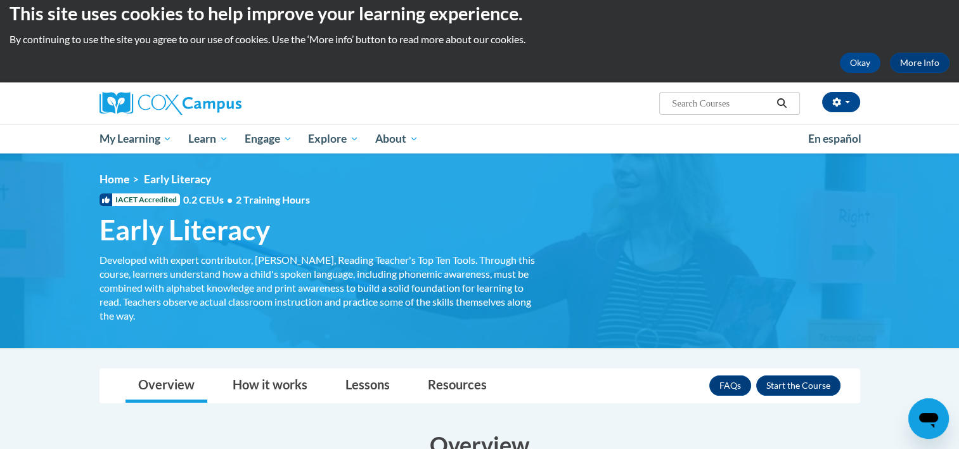
scroll to position [11, 0]
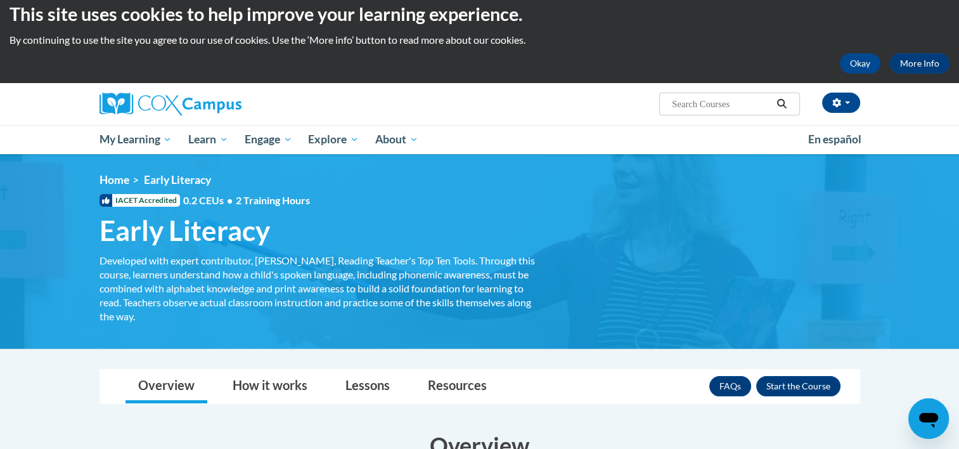
click at [695, 103] on input "Search..." at bounding box center [721, 103] width 101 height 15
type input "preschool"
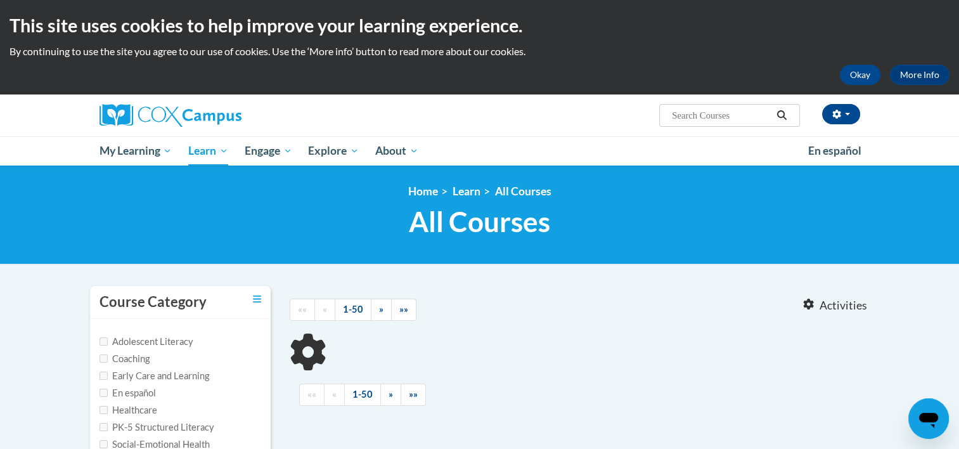
type input "preschool"
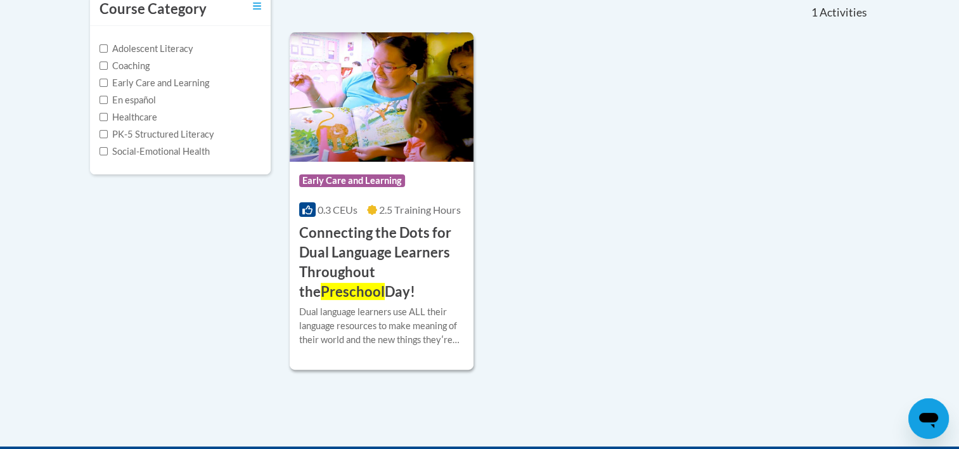
scroll to position [299, 0]
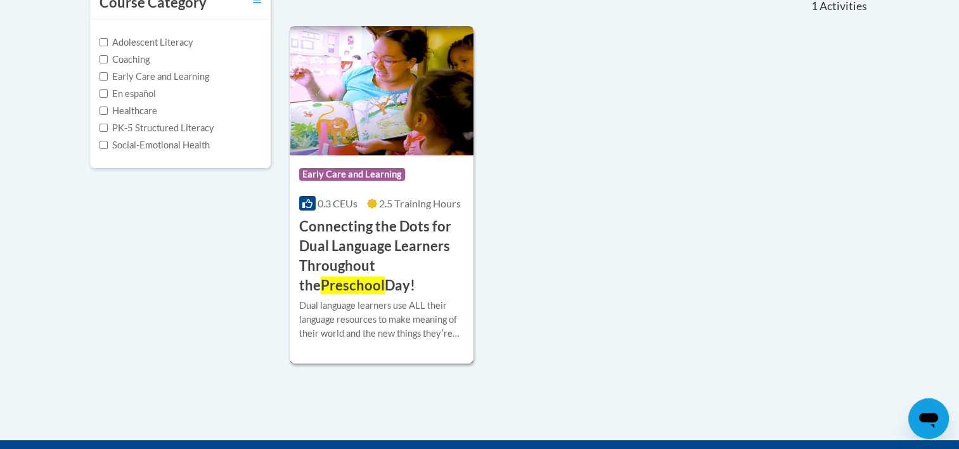
click at [421, 167] on div "Course Category: Early Care and Learning" at bounding box center [381, 176] width 165 height 29
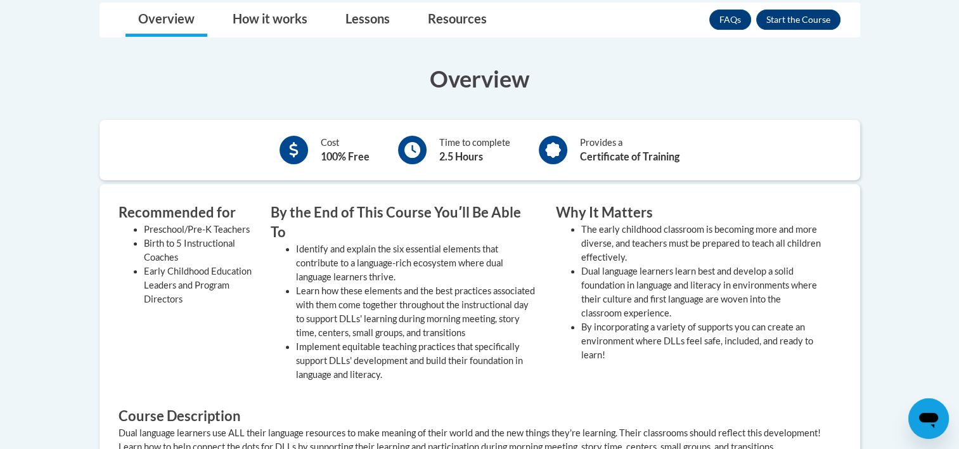
scroll to position [433, 0]
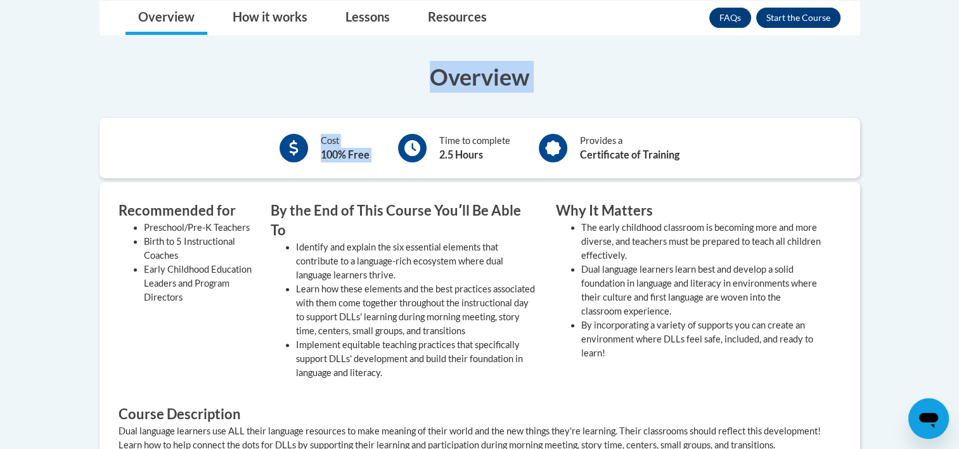
drag, startPoint x: 0, startPoint y: 0, endPoint x: 821, endPoint y: 20, distance: 820.8
click at [821, 20] on div "Toggle navigation Overview How it works Lessons Resources FAQs Enroll Overview …" at bounding box center [480, 320] width 780 height 638
click at [821, 20] on button "Enroll" at bounding box center [798, 18] width 84 height 20
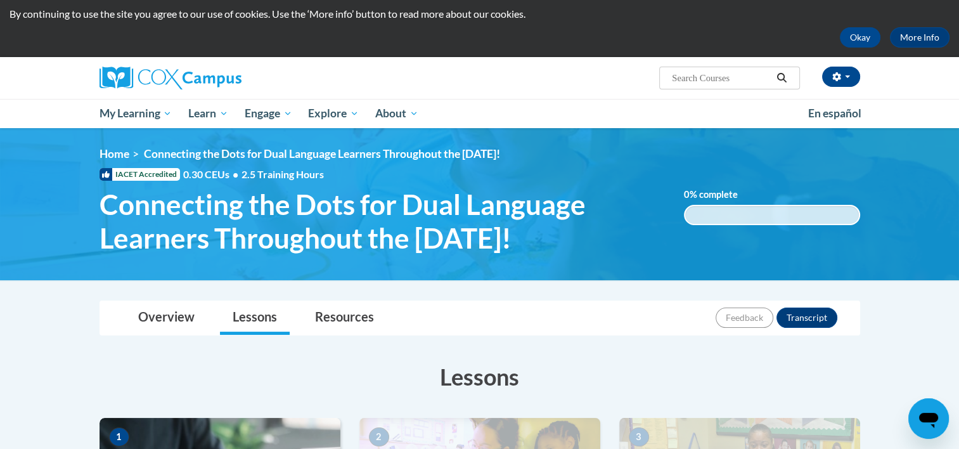
scroll to position [28, 0]
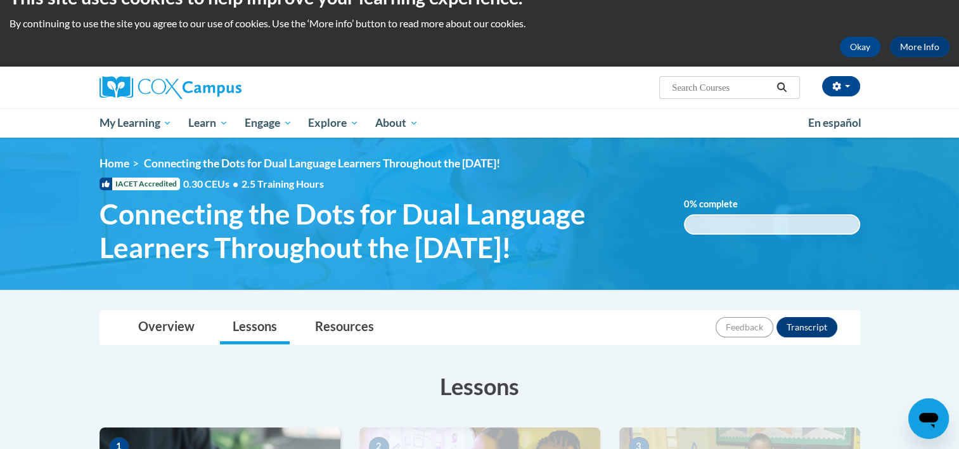
click at [712, 89] on input "Search..." at bounding box center [721, 87] width 101 height 15
type input "food"
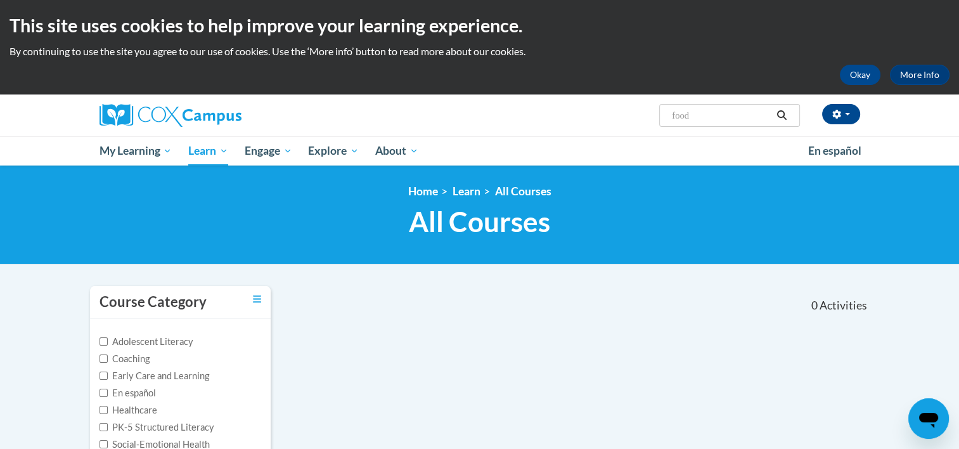
click at [718, 114] on input "food" at bounding box center [721, 115] width 101 height 15
type input "f"
type input "safety"
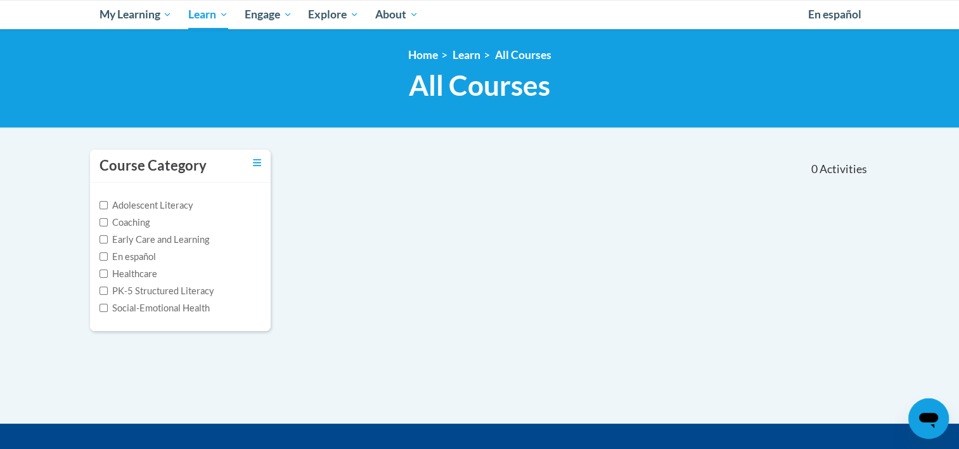
scroll to position [137, 0]
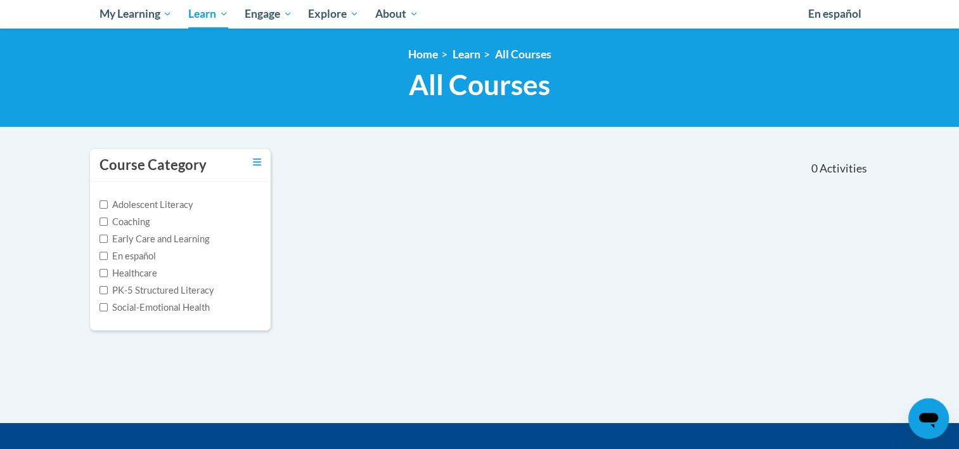
click at [274, 211] on div "Course Category Adolescent Literacy Coaching Early Care and Learning En español…" at bounding box center [181, 248] width 200 height 198
click at [101, 236] on input "Early Care and Learning" at bounding box center [104, 239] width 8 height 8
checkbox input "true"
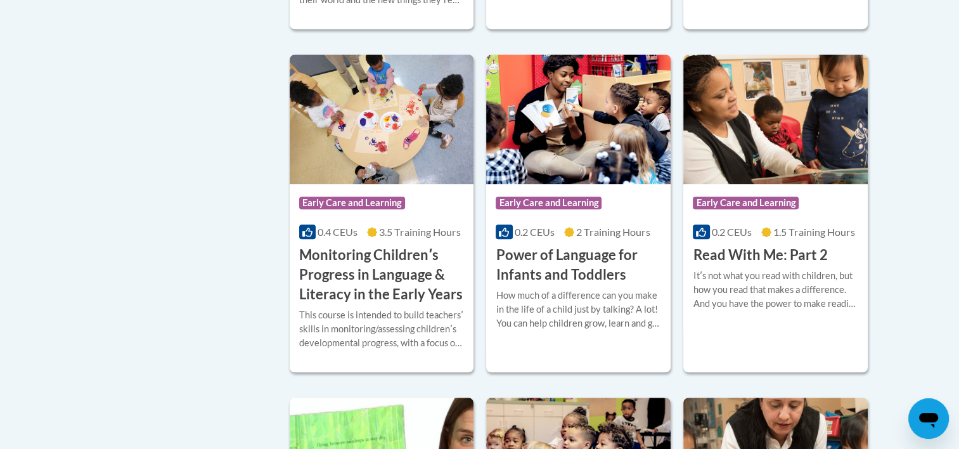
scroll to position [980, 0]
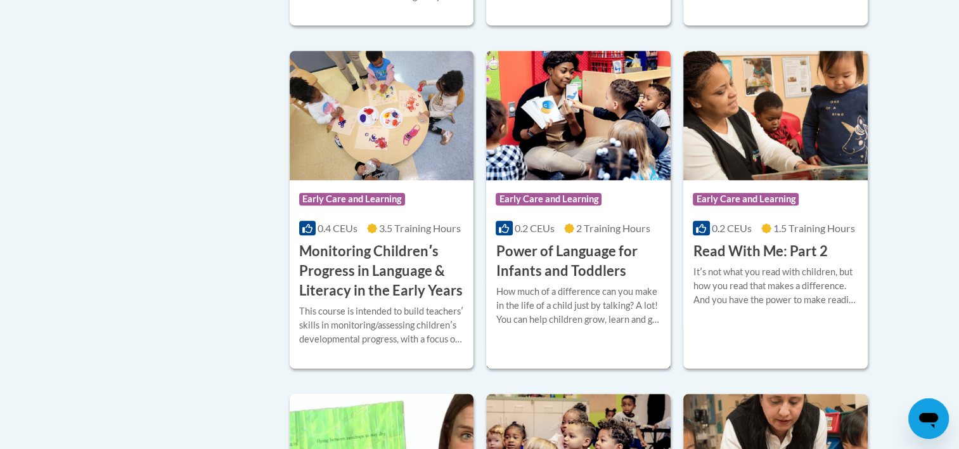
click at [514, 211] on div "Course Category: Early Care and Learning" at bounding box center [578, 200] width 165 height 29
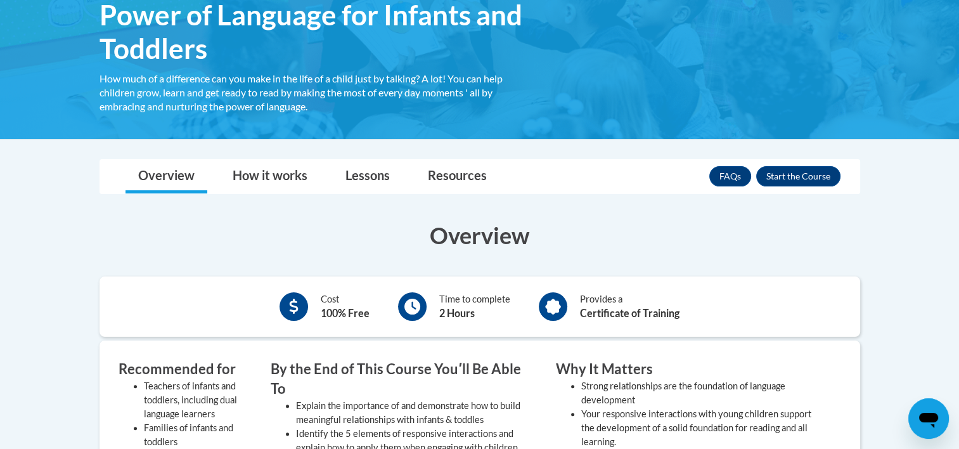
scroll to position [228, 0]
click at [786, 167] on button "Enroll" at bounding box center [798, 175] width 84 height 20
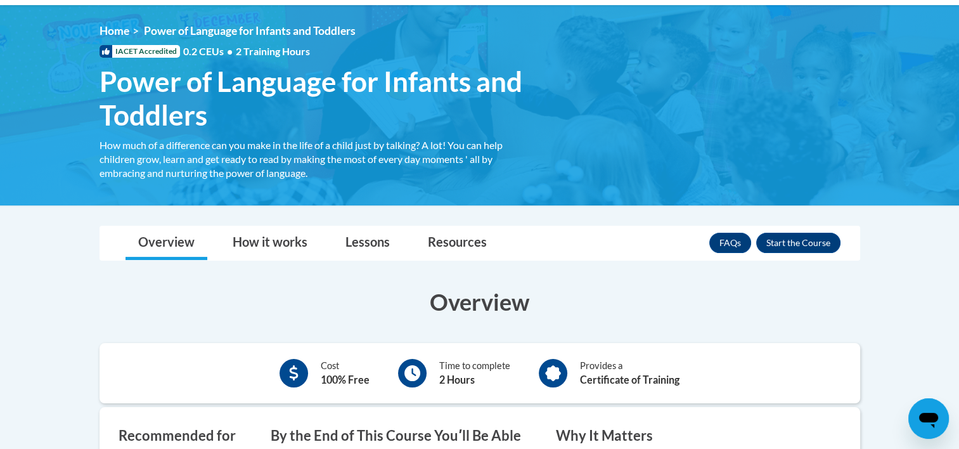
scroll to position [160, 0]
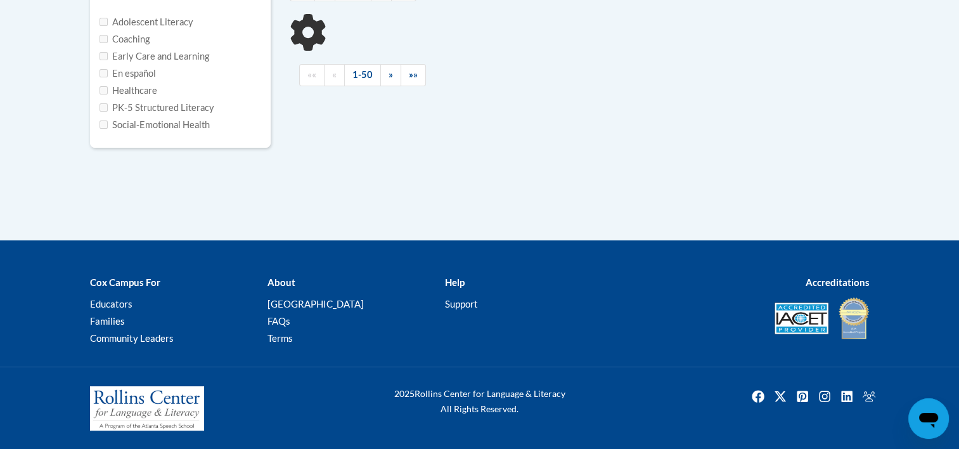
type input "safety"
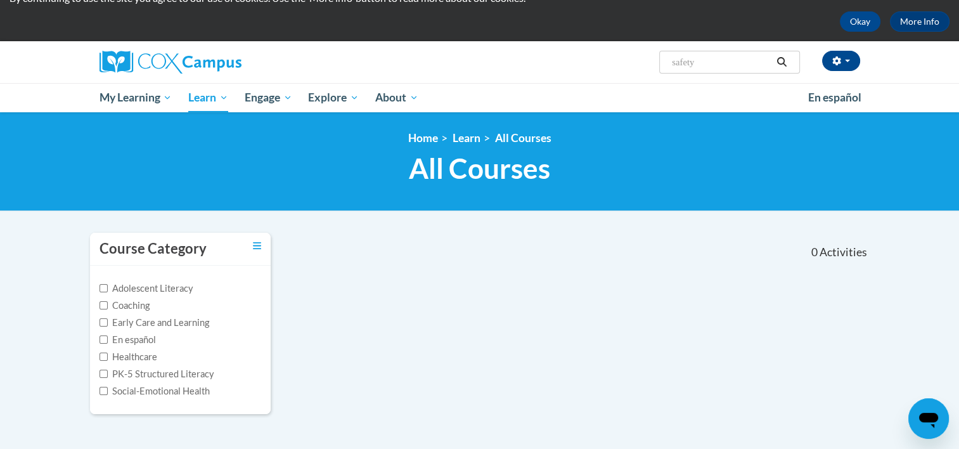
scroll to position [53, 0]
click at [101, 322] on input "Early Care and Learning" at bounding box center [104, 322] width 8 height 8
checkbox input "true"
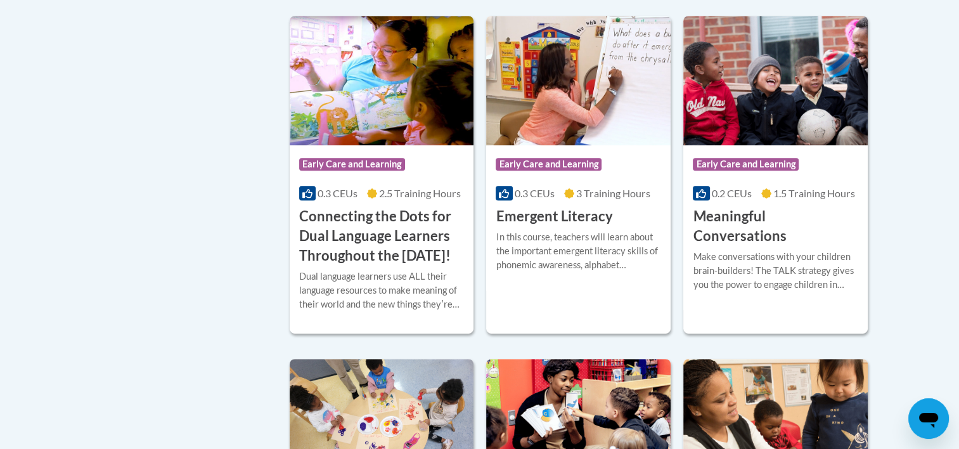
scroll to position [673, 0]
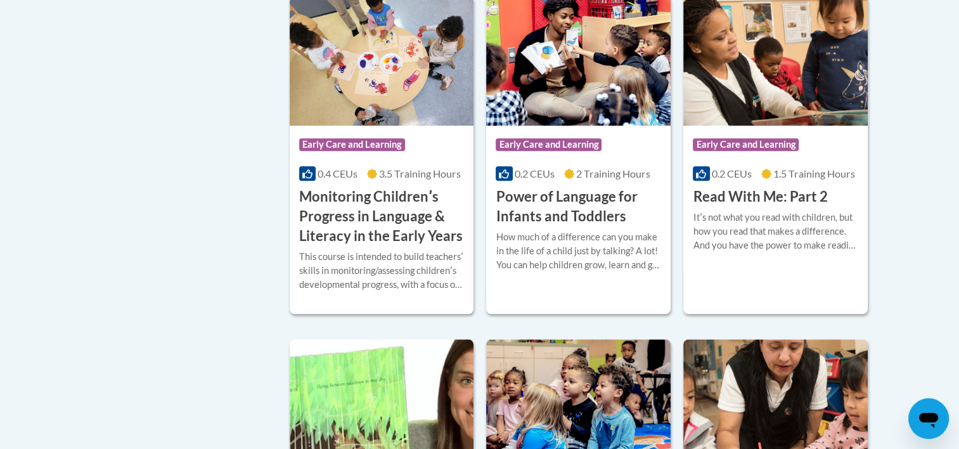
scroll to position [1035, 0]
click at [388, 231] on h3 "Monitoring Childrenʹs Progress in Language & Literacy in the Early Years" at bounding box center [381, 216] width 165 height 58
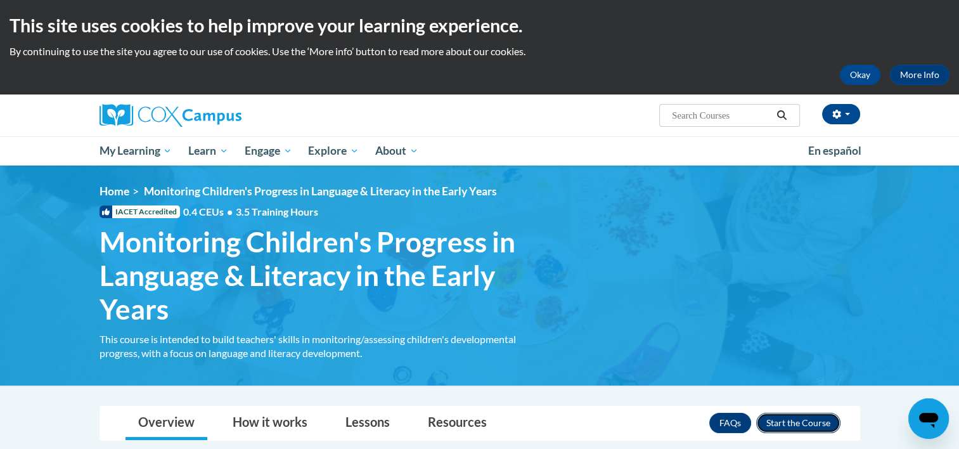
drag, startPoint x: 809, startPoint y: 425, endPoint x: 801, endPoint y: 427, distance: 8.6
click at [801, 427] on button "Enroll" at bounding box center [798, 423] width 84 height 20
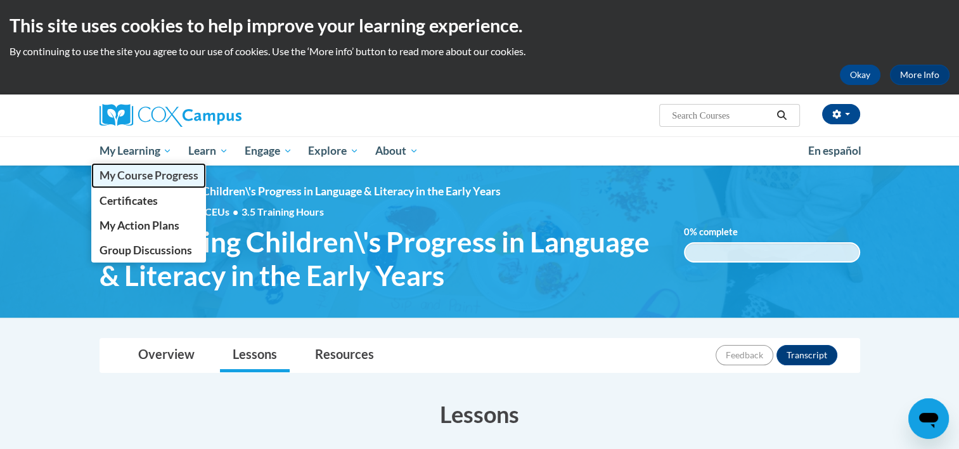
click at [128, 177] on span "My Course Progress" at bounding box center [148, 175] width 99 height 13
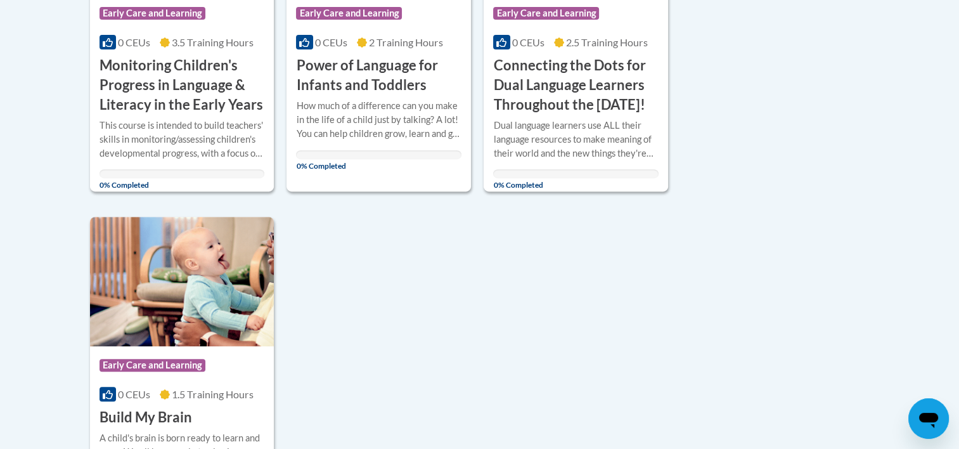
scroll to position [462, 0]
